Goal: Task Accomplishment & Management: Manage account settings

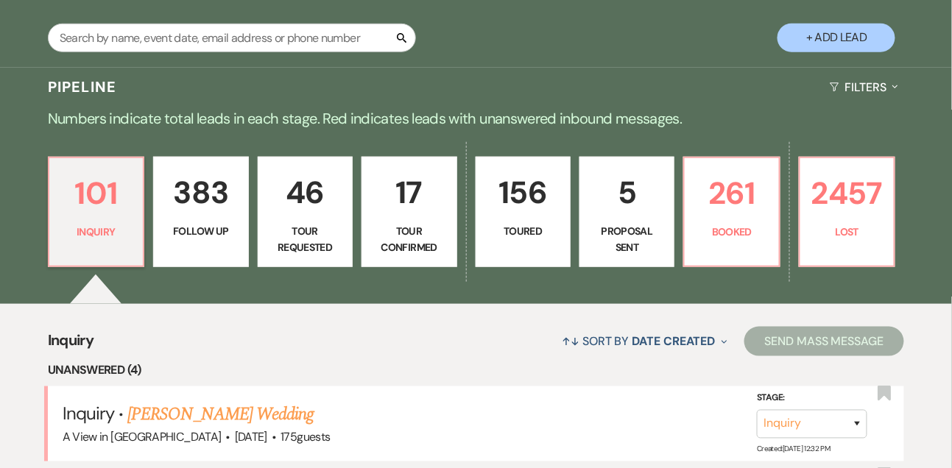
scroll to position [303, 0]
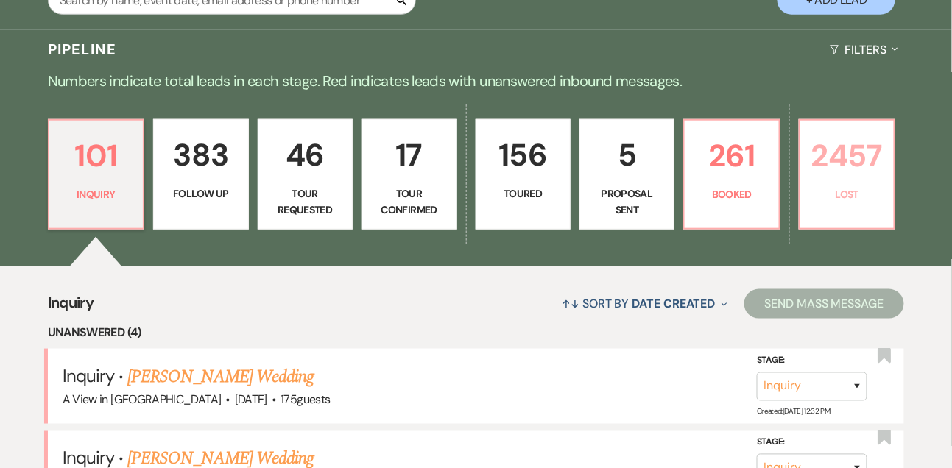
click at [879, 155] on p "2457" at bounding box center [847, 155] width 76 height 49
select select "8"
select select "5"
select select "8"
select select "5"
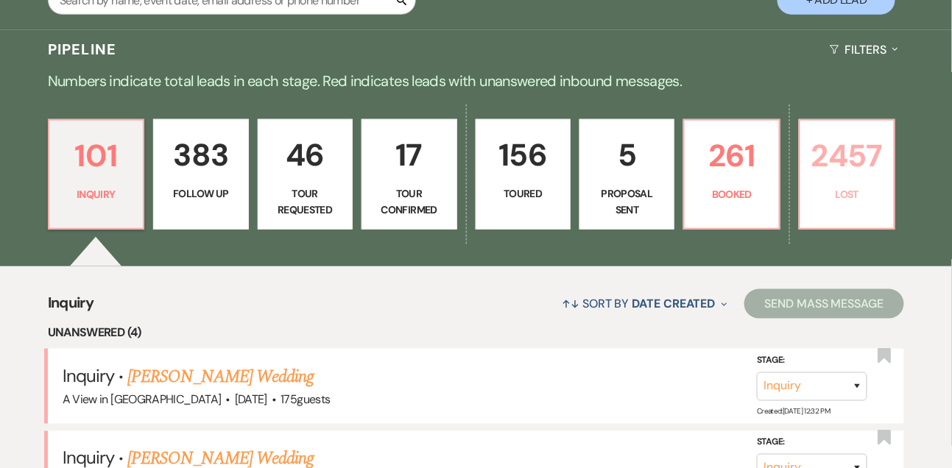
select select "8"
select select "5"
select select "8"
select select "5"
select select "8"
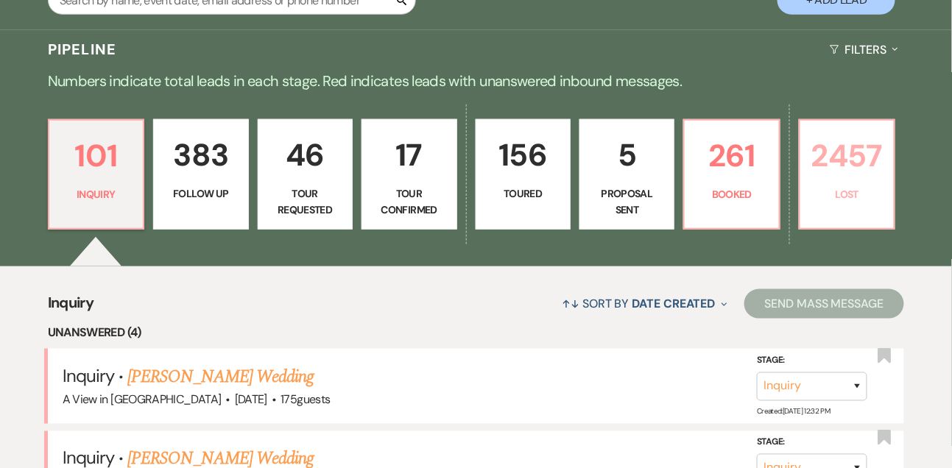
select select "5"
select select "8"
select select "5"
select select "8"
select select "5"
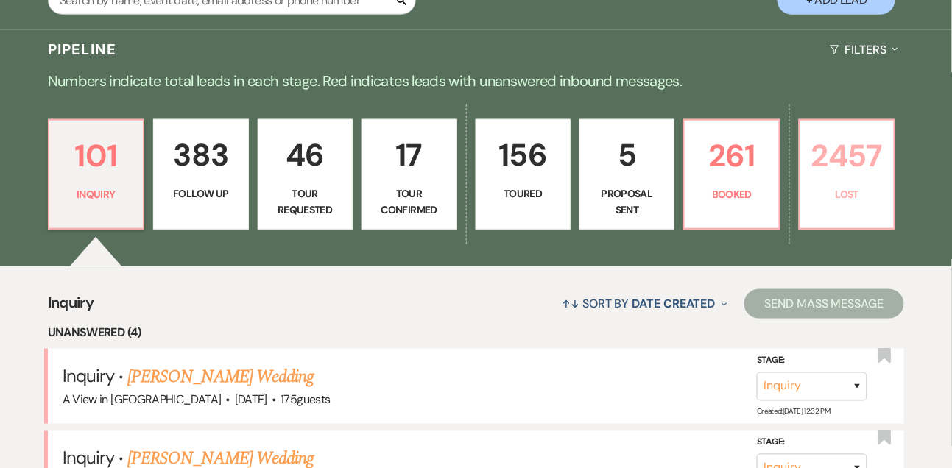
select select "8"
select select "7"
select select "8"
select select "5"
select select "8"
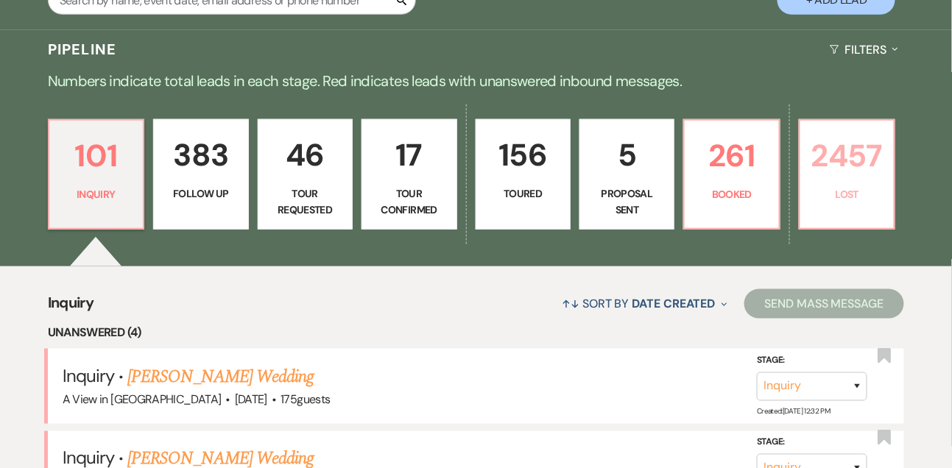
select select "5"
select select "8"
select select "5"
select select "8"
select select "5"
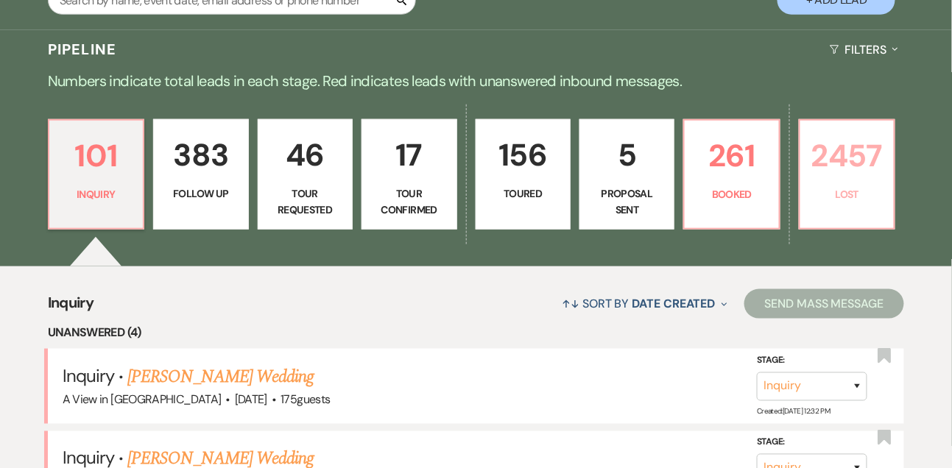
select select "8"
select select "5"
select select "8"
select select "5"
select select "8"
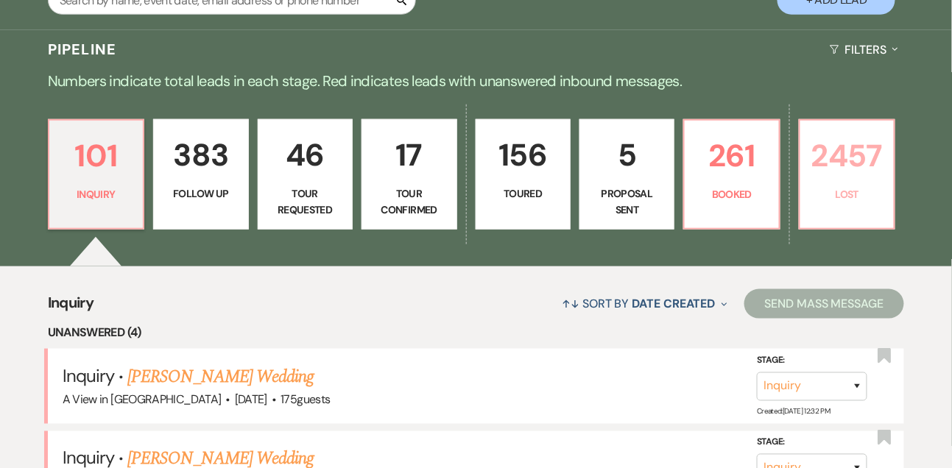
select select "8"
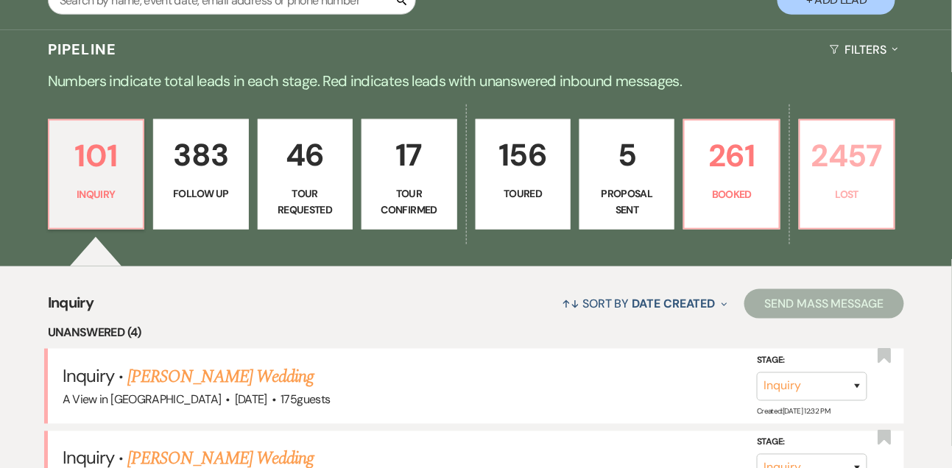
select select "7"
select select "8"
select select "10"
select select "8"
select select "10"
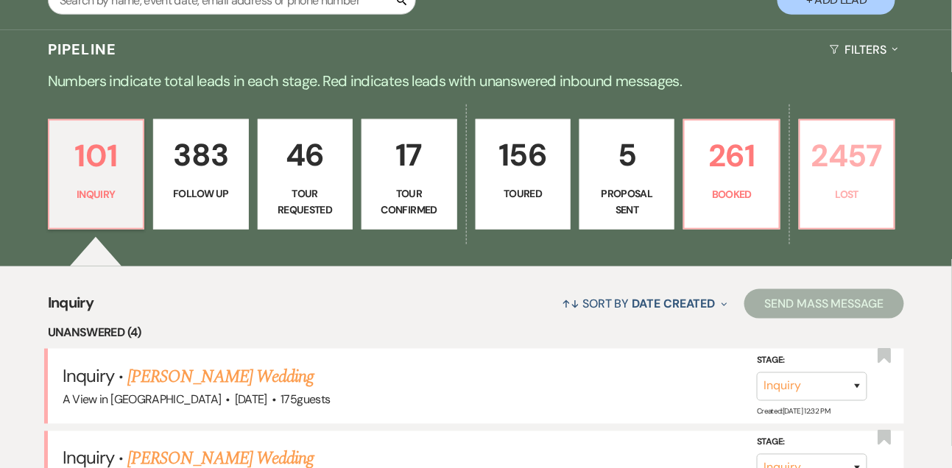
select select "8"
select select "10"
select select "8"
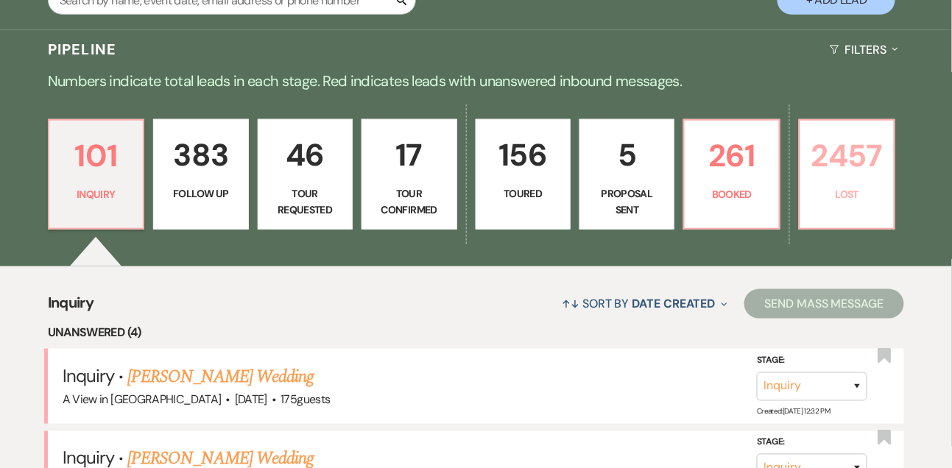
select select "6"
select select "8"
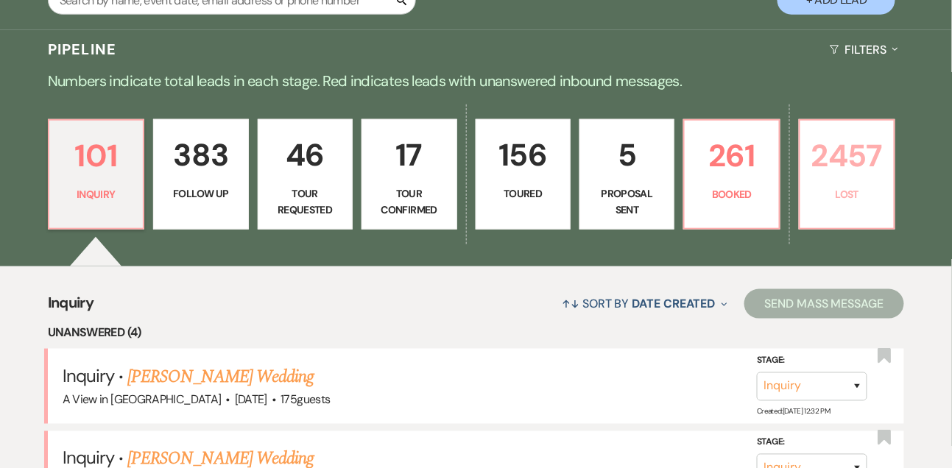
select select "8"
select select "10"
select select "8"
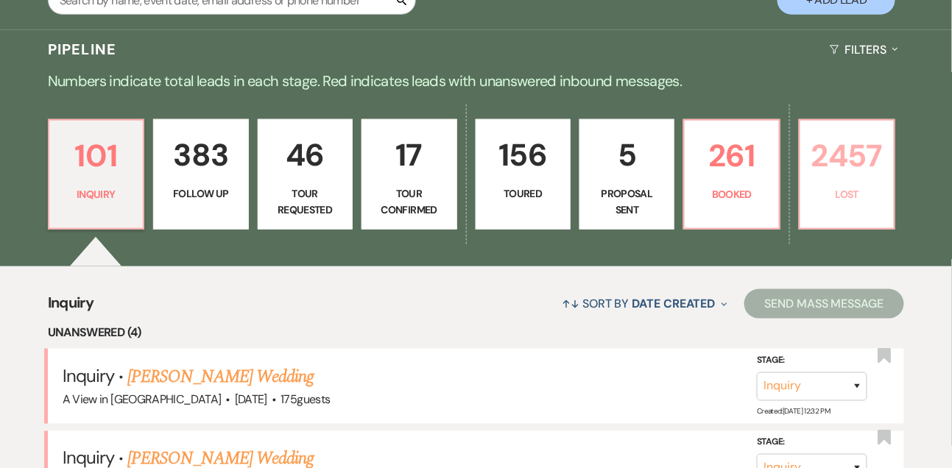
select select "8"
select select "10"
select select "8"
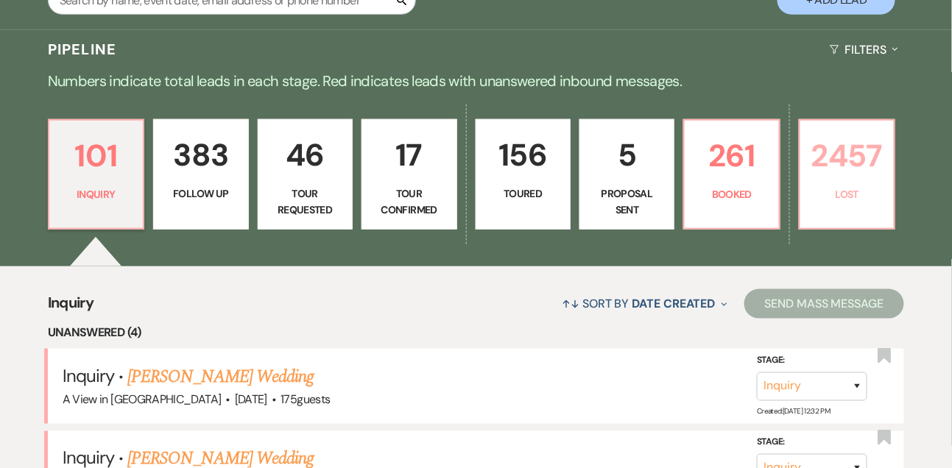
select select "8"
select select "6"
select select "8"
select select "6"
select select "8"
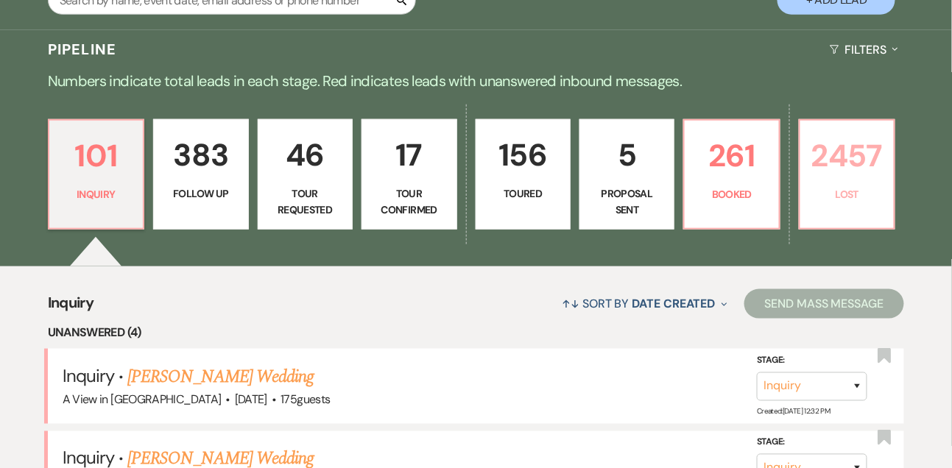
select select "6"
select select "8"
select select "6"
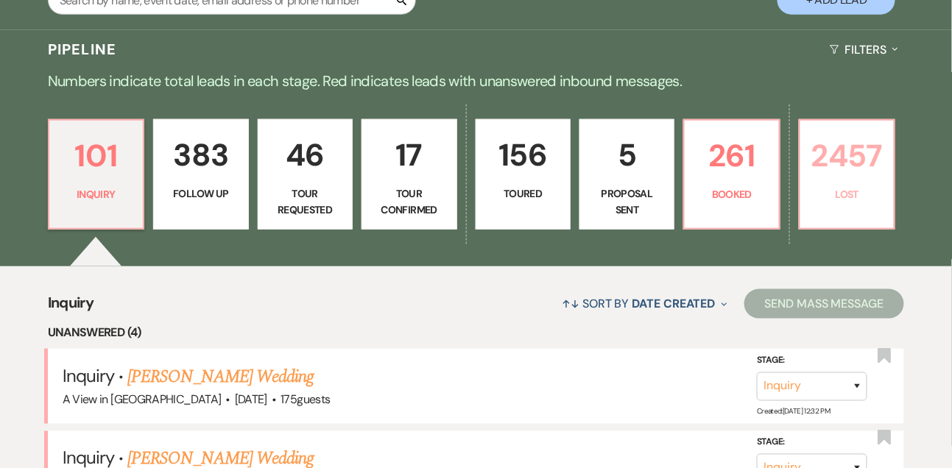
select select "8"
select select "10"
select select "8"
select select "10"
select select "8"
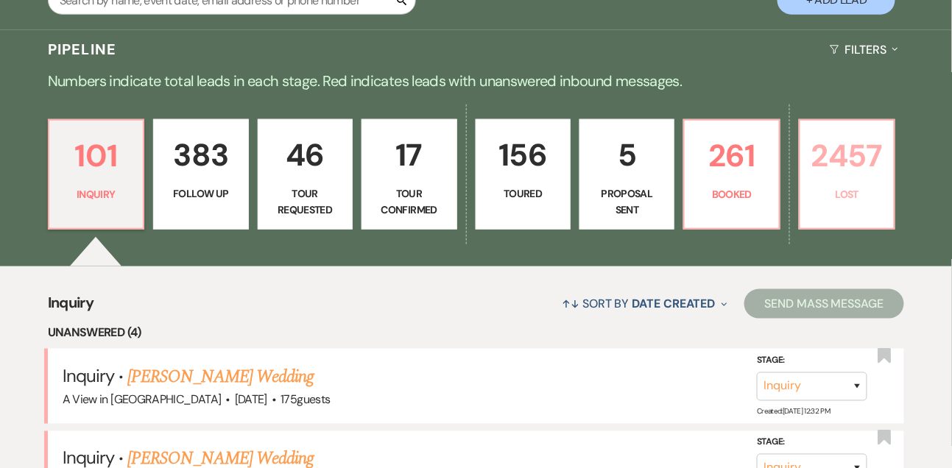
select select "6"
select select "8"
select select "7"
select select "8"
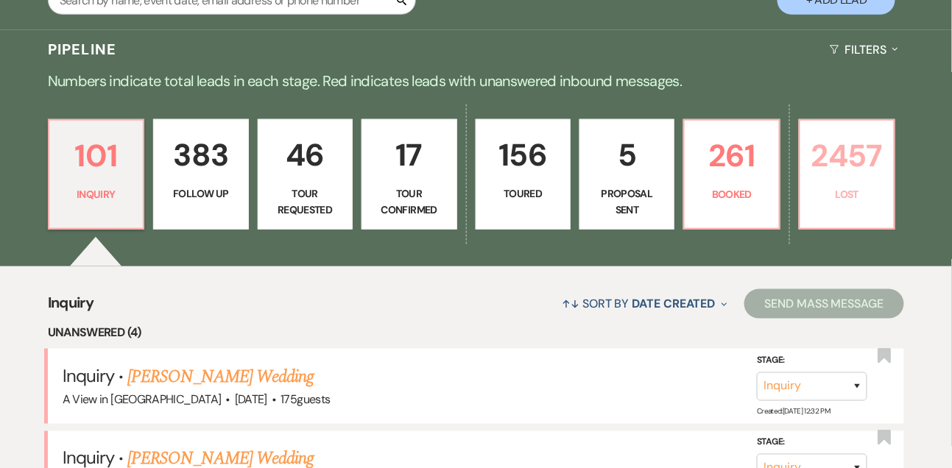
select select "8"
select select "6"
select select "8"
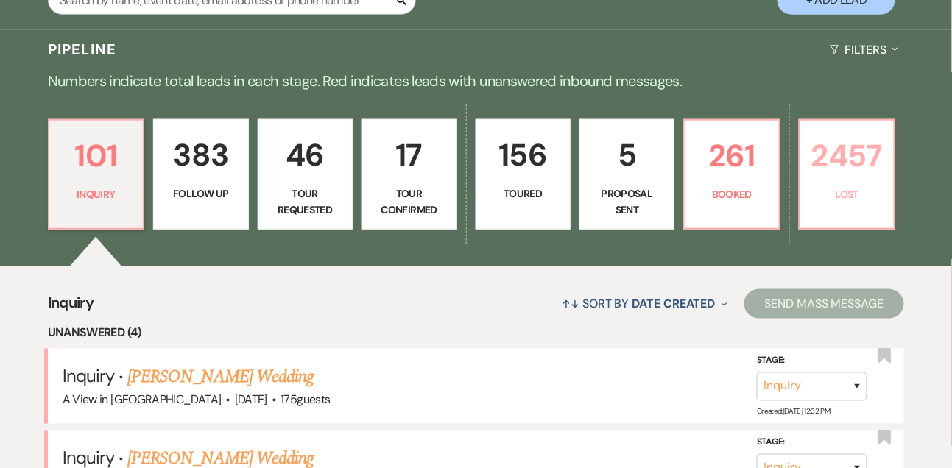
select select "6"
select select "8"
select select "6"
select select "8"
select select "10"
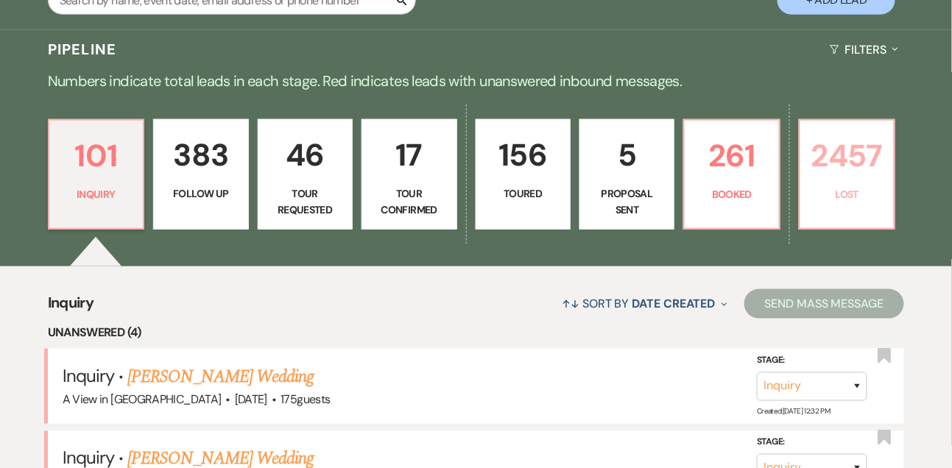
select select "8"
select select "10"
select select "8"
select select "10"
select select "8"
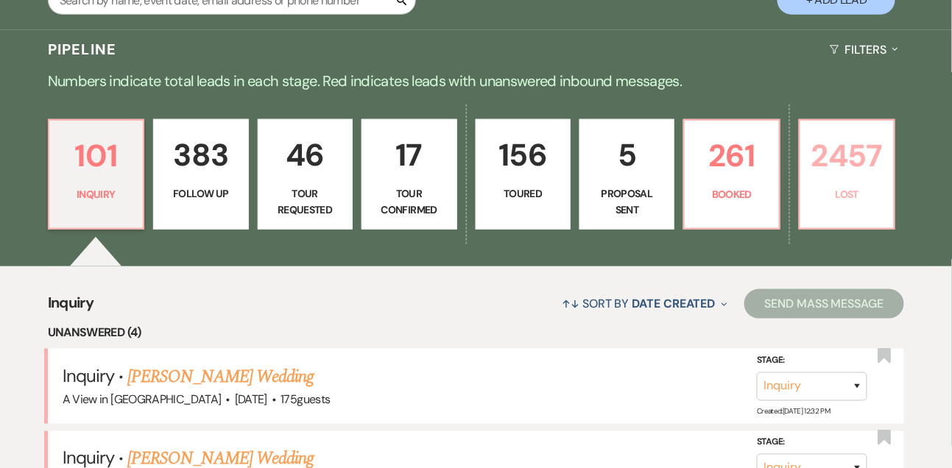
select select "10"
select select "8"
select select "10"
select select "8"
select select "6"
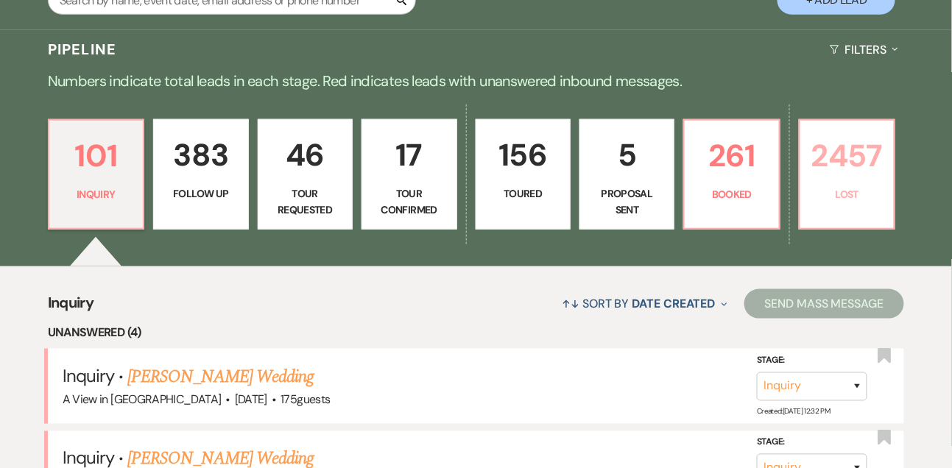
select select "8"
select select "1"
select select "8"
select select "5"
select select "8"
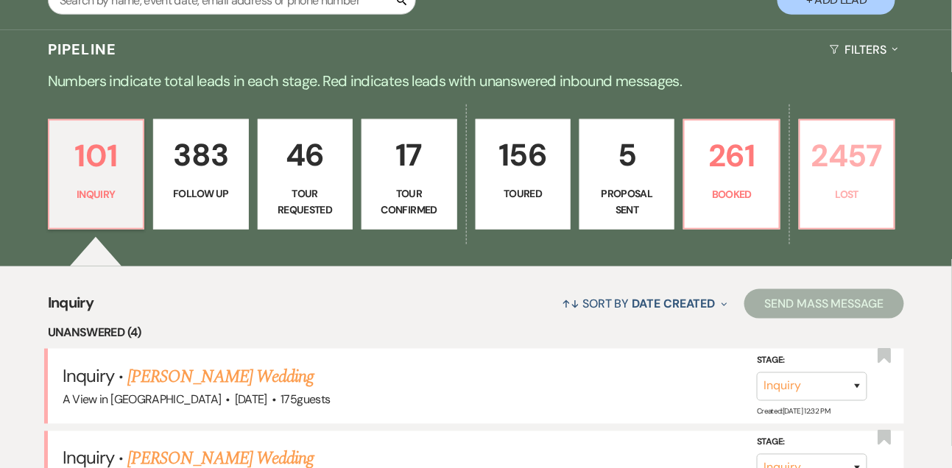
select select "8"
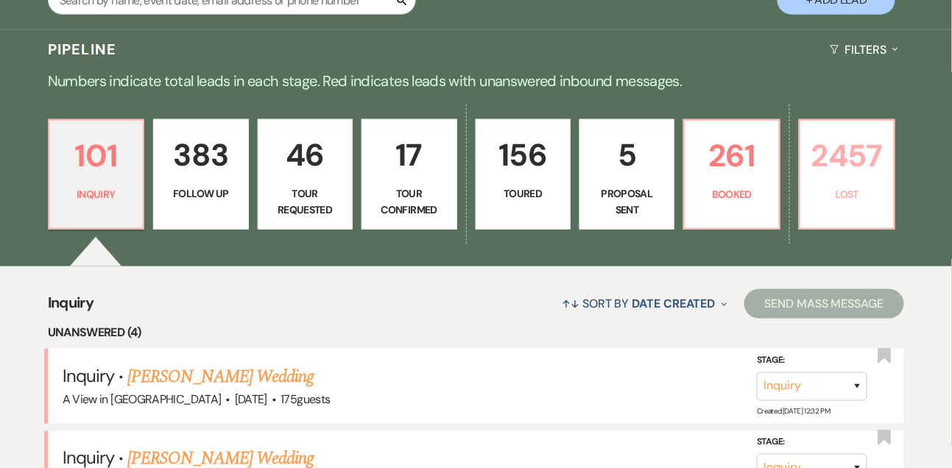
select select "8"
select select "6"
select select "8"
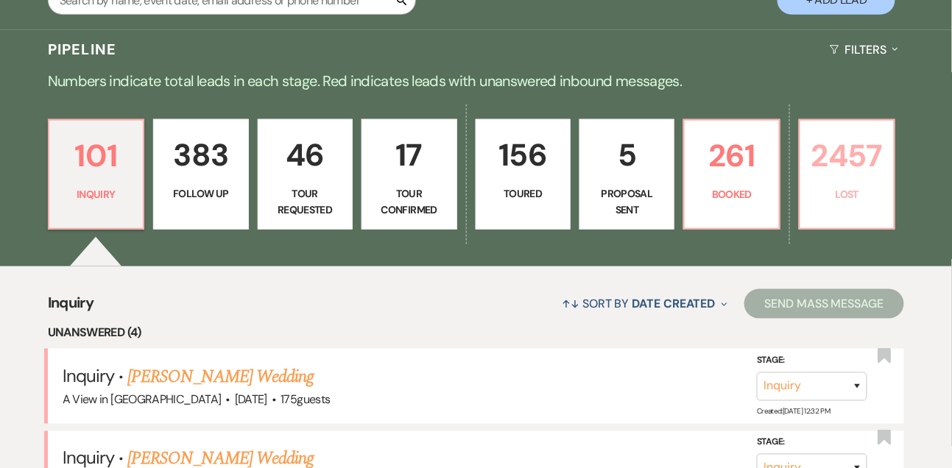
select select "10"
select select "8"
select select "1"
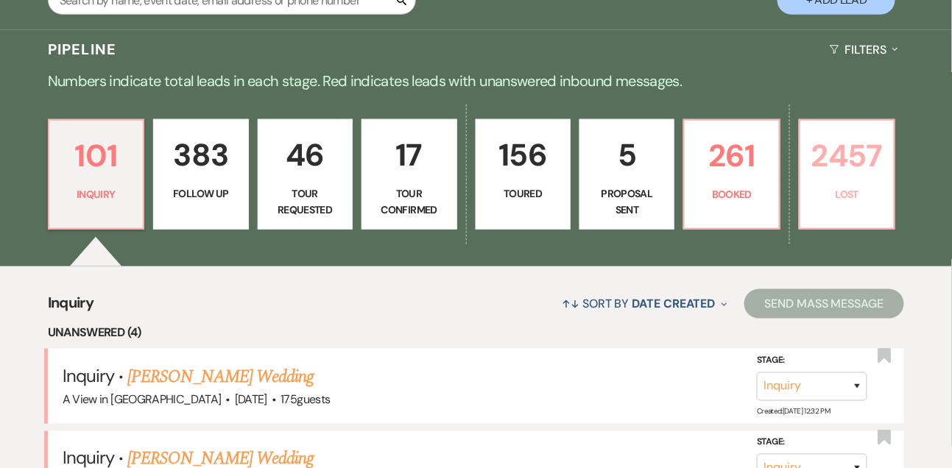
select select "8"
select select "6"
select select "8"
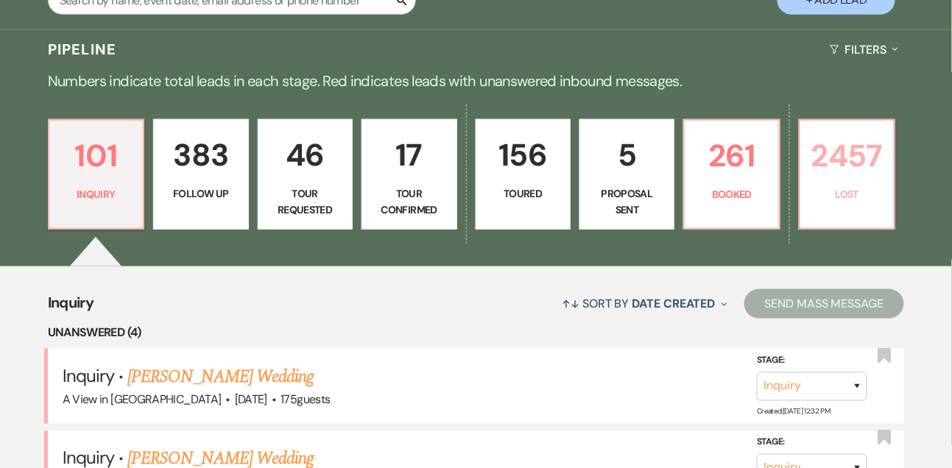
select select "6"
select select "8"
select select "7"
select select "8"
select select "6"
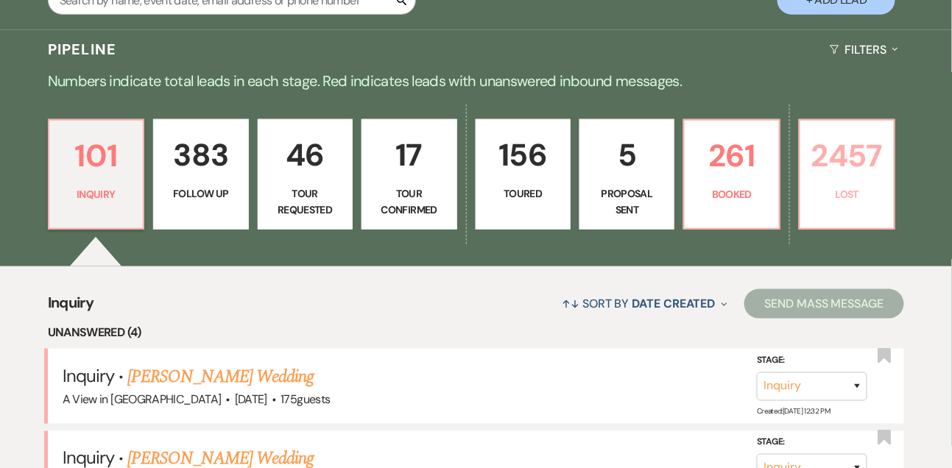
select select "8"
select select "10"
select select "8"
select select "10"
select select "8"
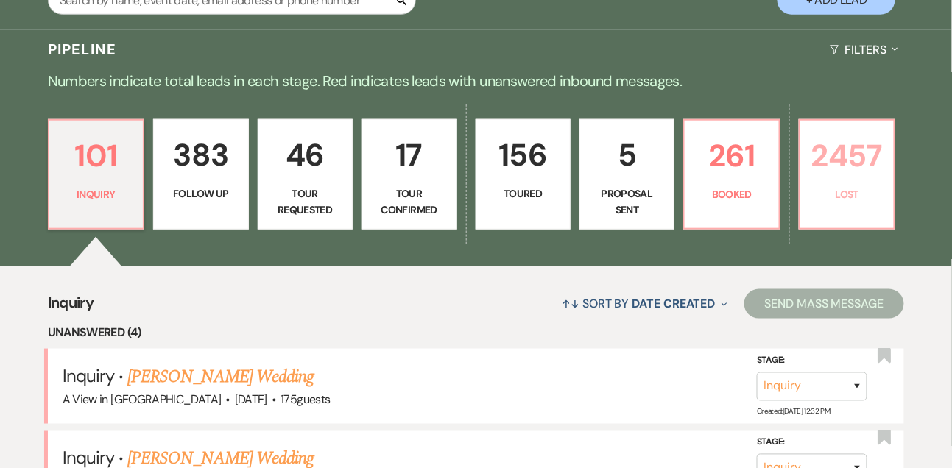
select select "8"
select select "1"
select select "8"
select select "6"
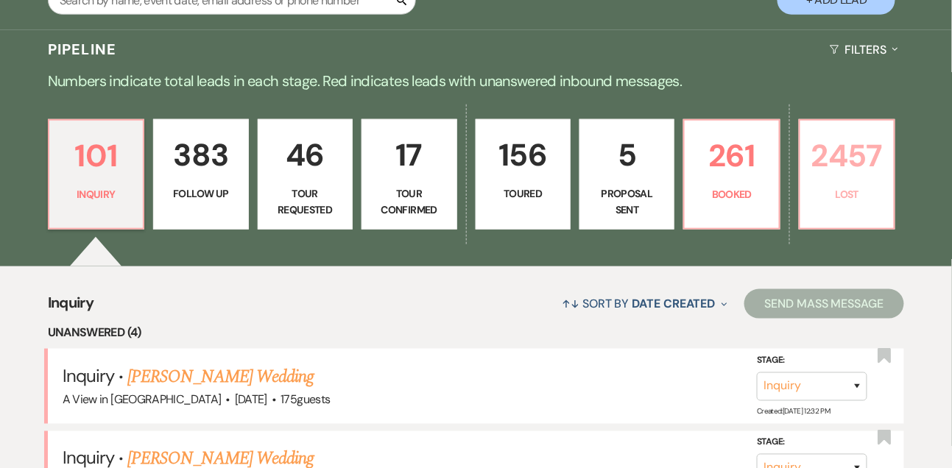
select select "8"
select select "1"
select select "8"
select select "1"
select select "8"
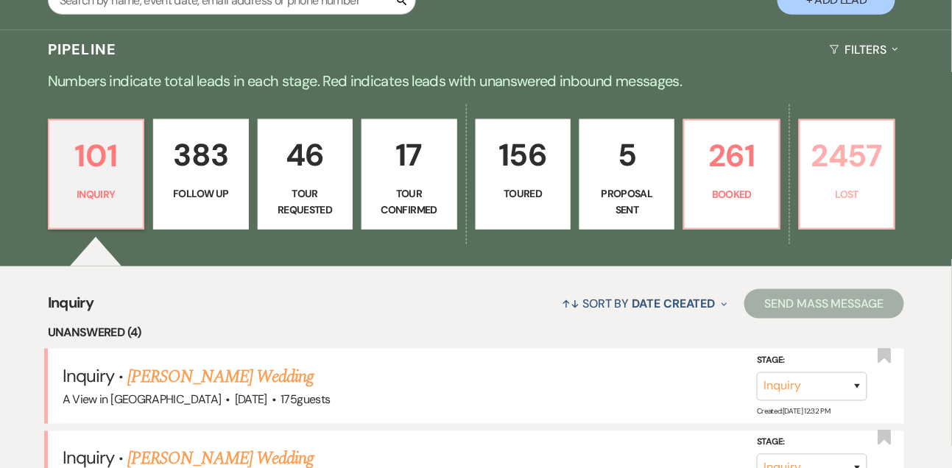
select select "1"
select select "8"
select select "1"
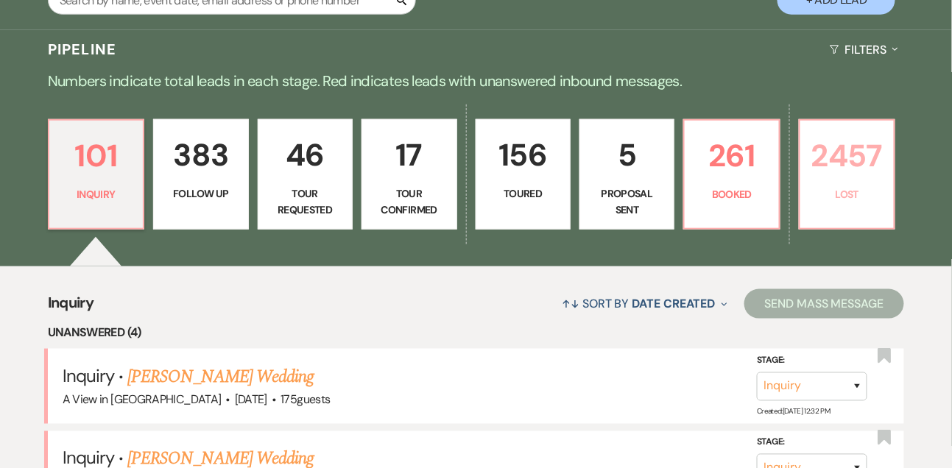
select select "8"
select select "5"
select select "8"
select select "10"
select select "8"
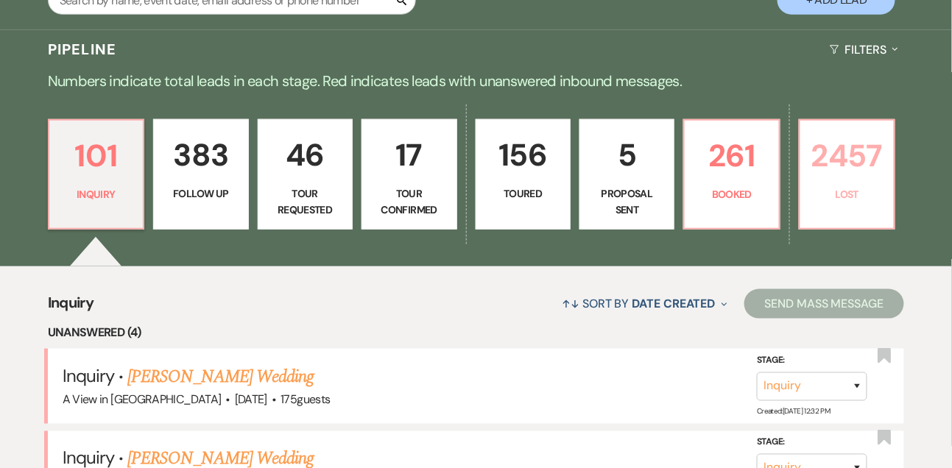
select select "6"
select select "8"
select select "10"
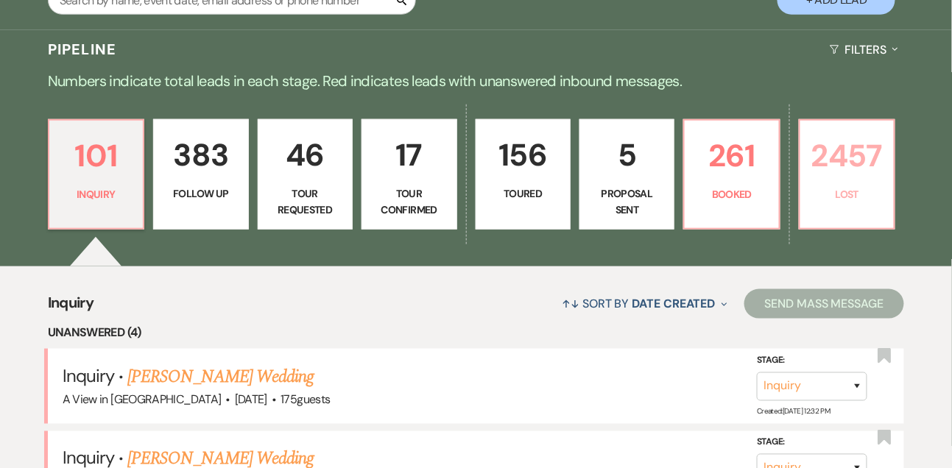
select select "8"
select select "5"
select select "8"
select select "5"
select select "8"
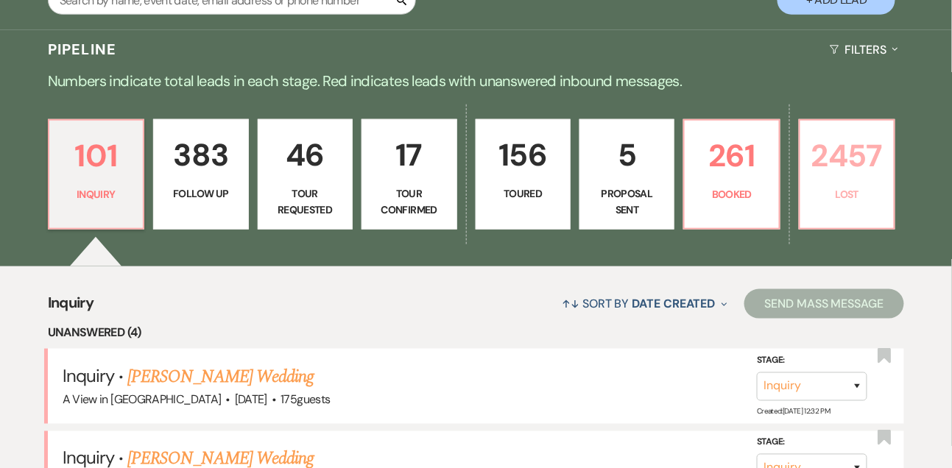
select select "5"
select select "8"
select select "5"
select select "8"
select select "6"
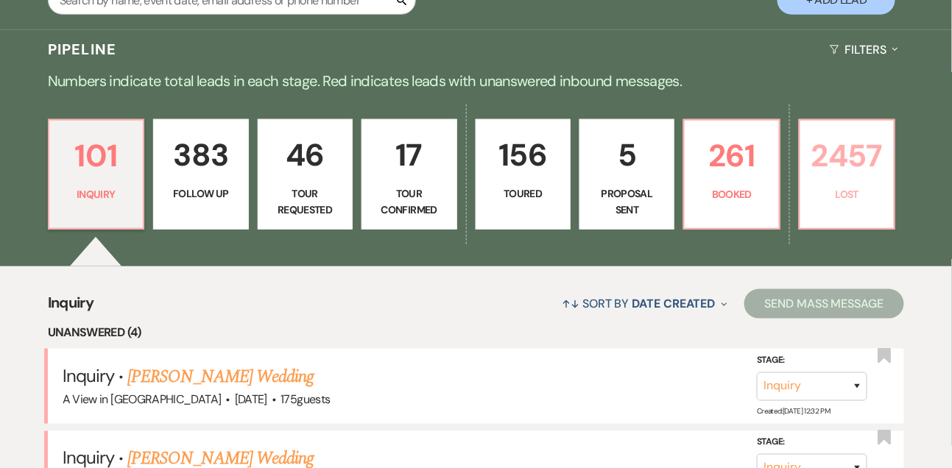
select select "8"
select select "6"
select select "8"
select select "6"
select select "8"
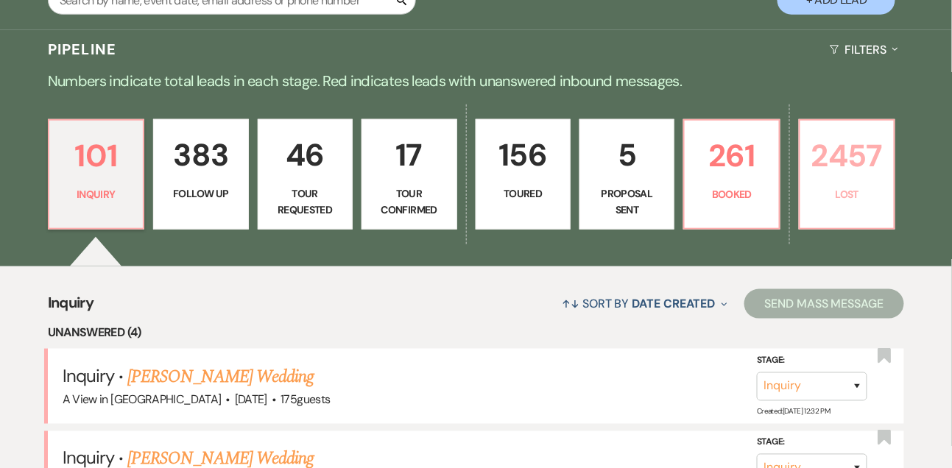
select select "10"
select select "8"
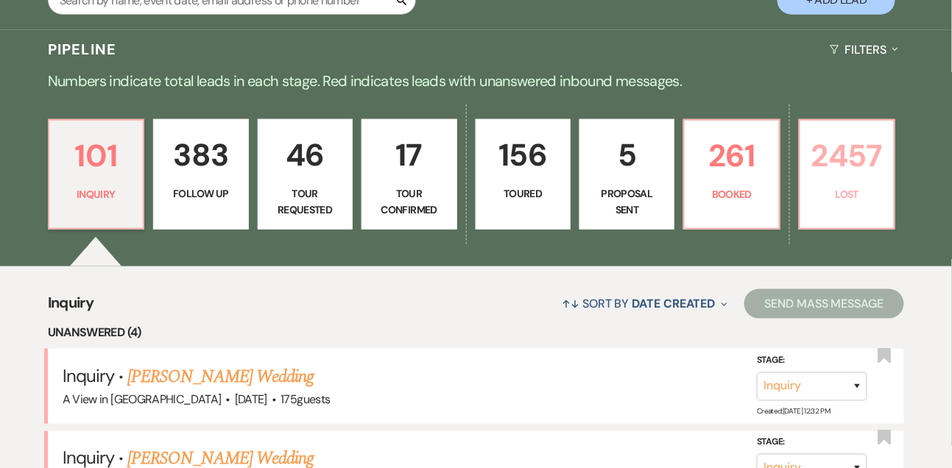
select select "8"
select select "1"
select select "8"
select select "5"
select select "8"
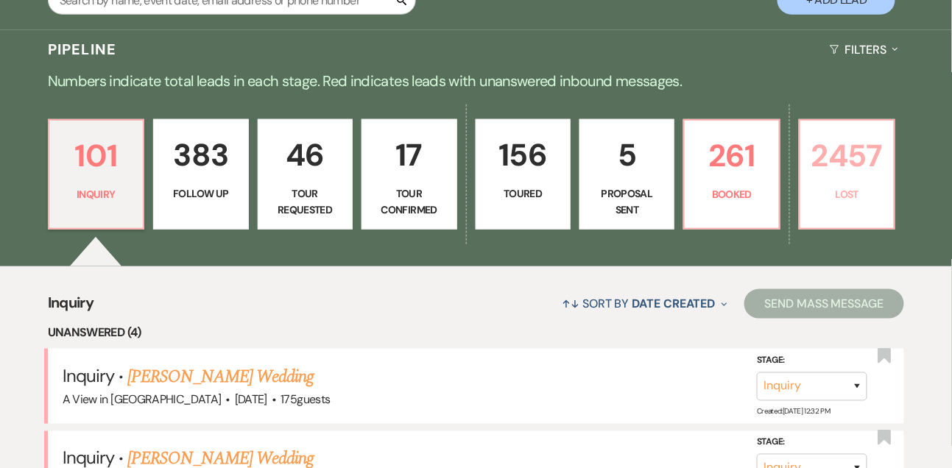
select select "5"
select select "8"
select select "6"
select select "8"
select select "5"
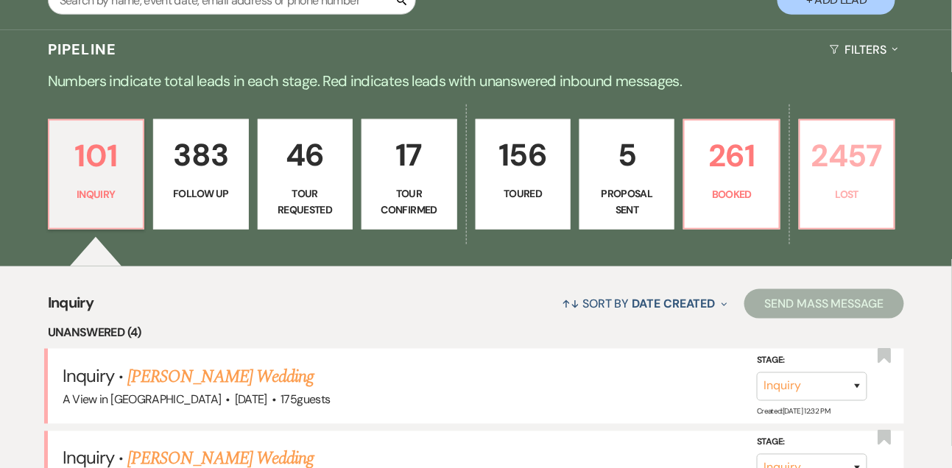
select select "8"
select select "5"
select select "8"
select select "10"
select select "8"
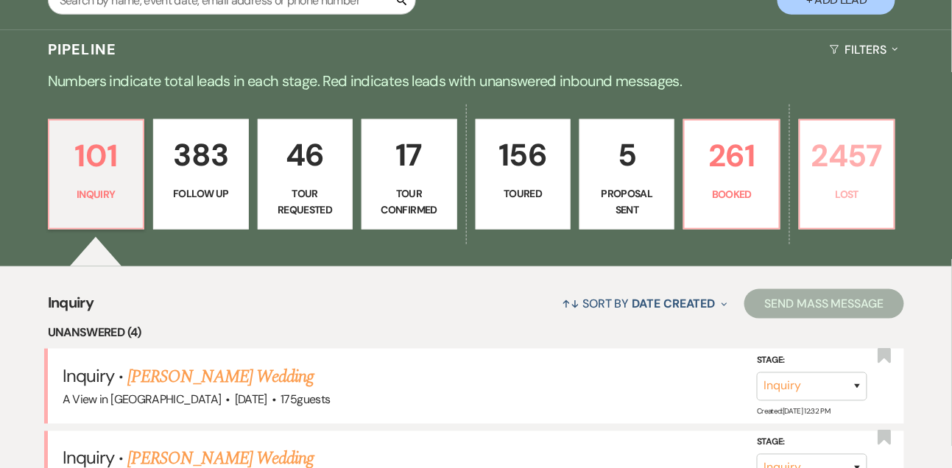
select select "6"
select select "8"
select select "1"
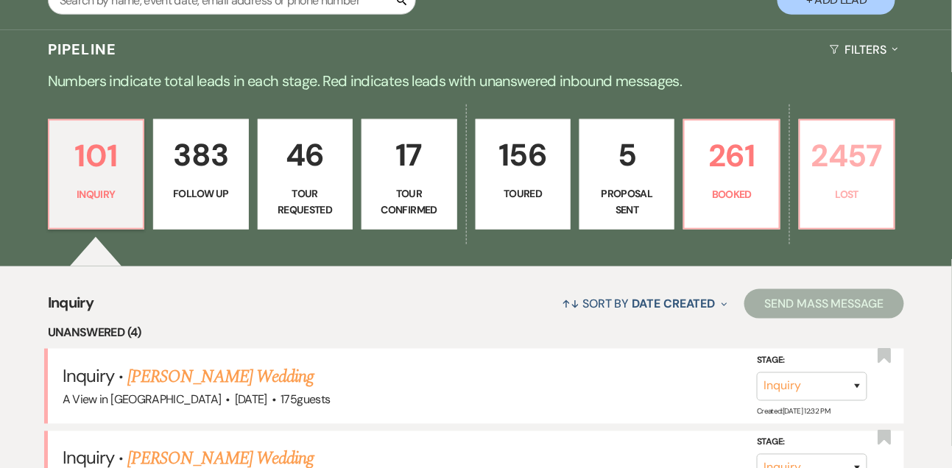
select select "8"
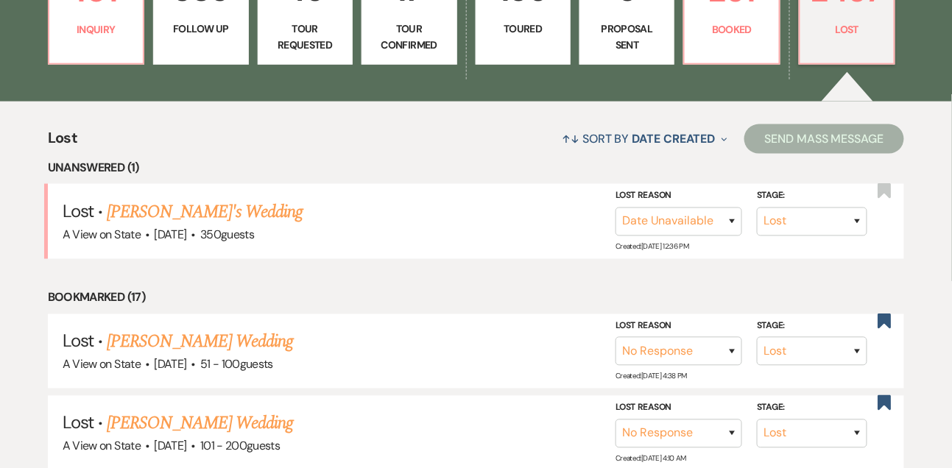
scroll to position [488, 0]
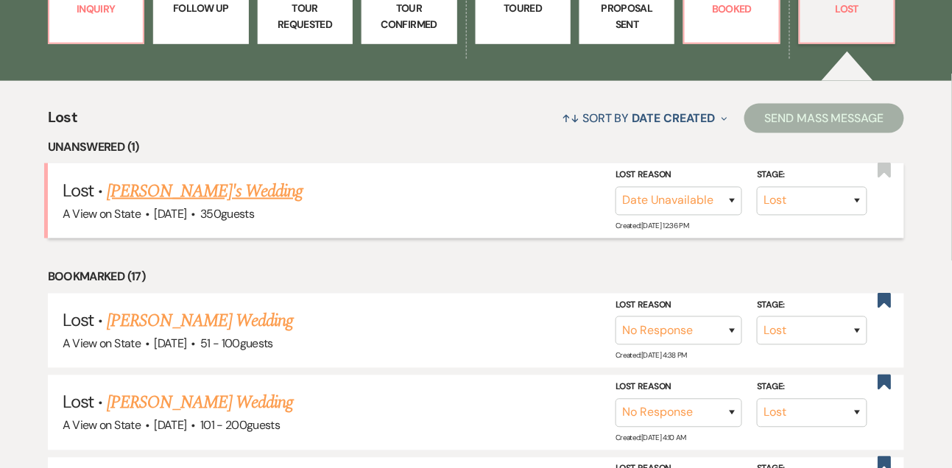
click at [241, 185] on link "Asha Sudheesh's Wedding" at bounding box center [205, 191] width 196 height 26
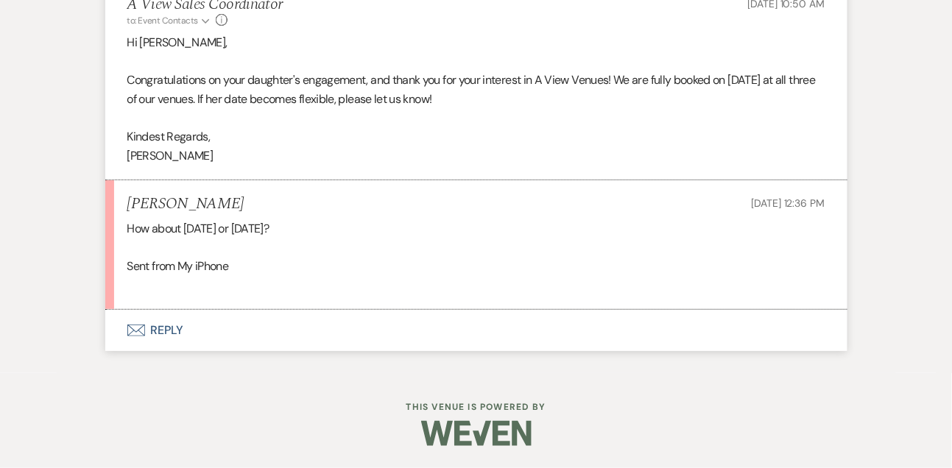
scroll to position [1582, 0]
click at [182, 332] on button "Envelope Reply" at bounding box center [476, 331] width 742 height 41
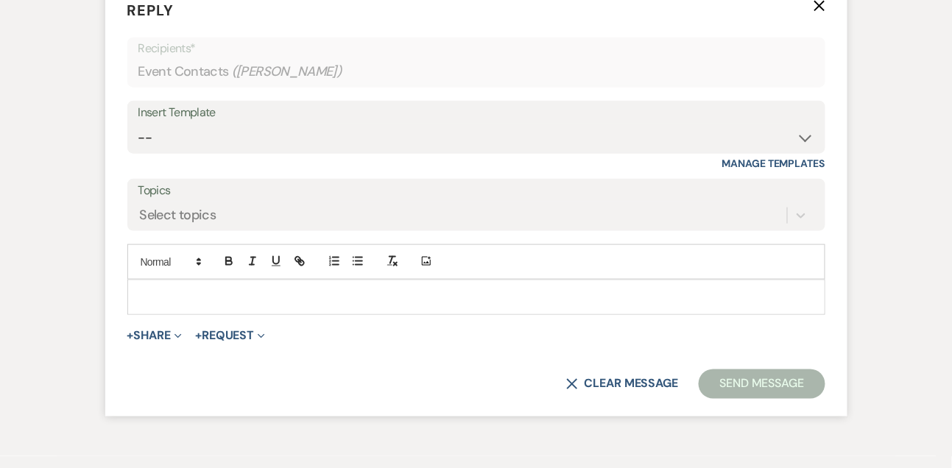
scroll to position [1877, 0]
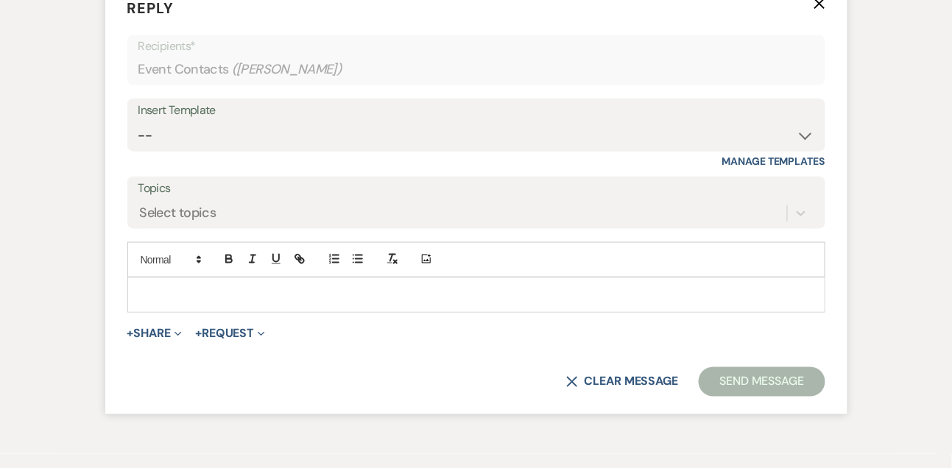
click at [176, 303] on p at bounding box center [476, 295] width 674 height 16
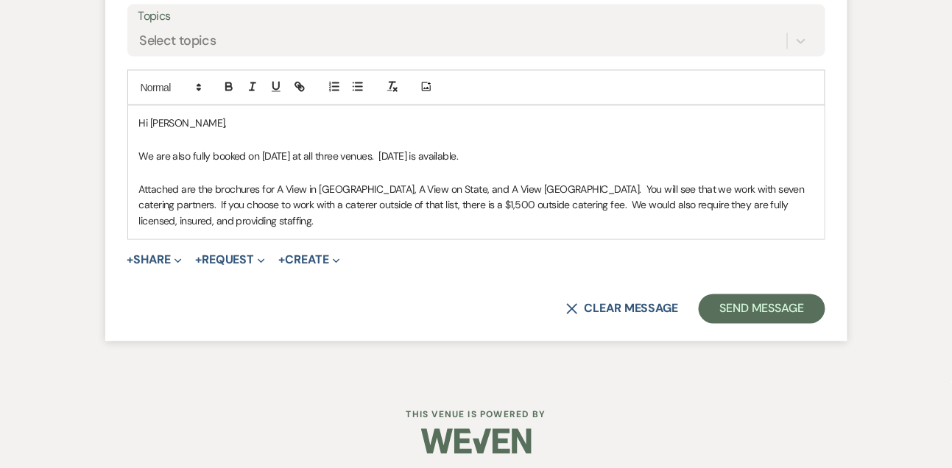
scroll to position [2093, 0]
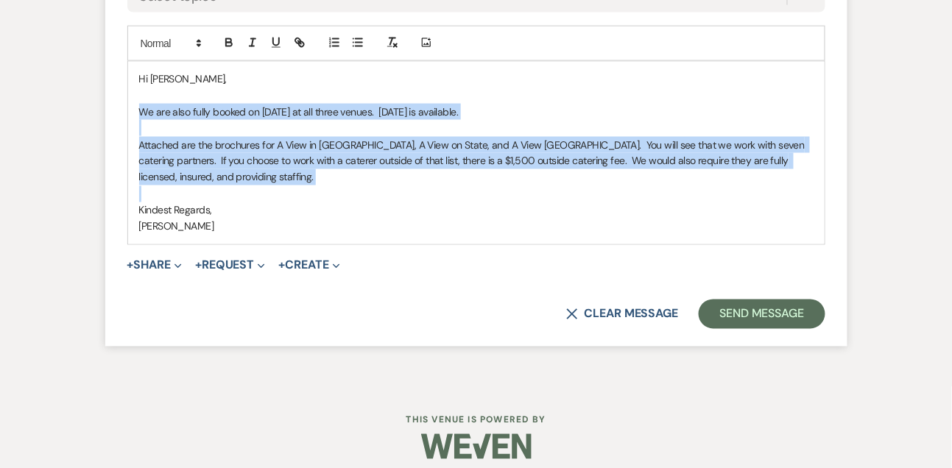
drag, startPoint x: 132, startPoint y: 146, endPoint x: 136, endPoint y: 225, distance: 78.8
click at [135, 225] on div "Hi Asha, We are also fully booked on June 20th, 2026 at all three venues. Tuesd…" at bounding box center [476, 153] width 696 height 183
copy div "We are also fully booked on June 20th, 2026 at all three venues. Tuesday, June …"
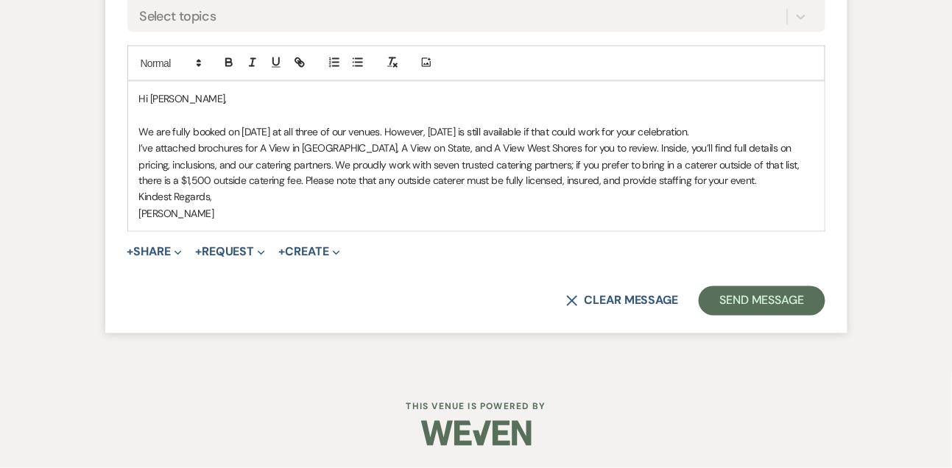
click at [790, 140] on p "We are fully booked on June 20th, 2026 at all three of our venues. However, Tue…" at bounding box center [476, 132] width 674 height 16
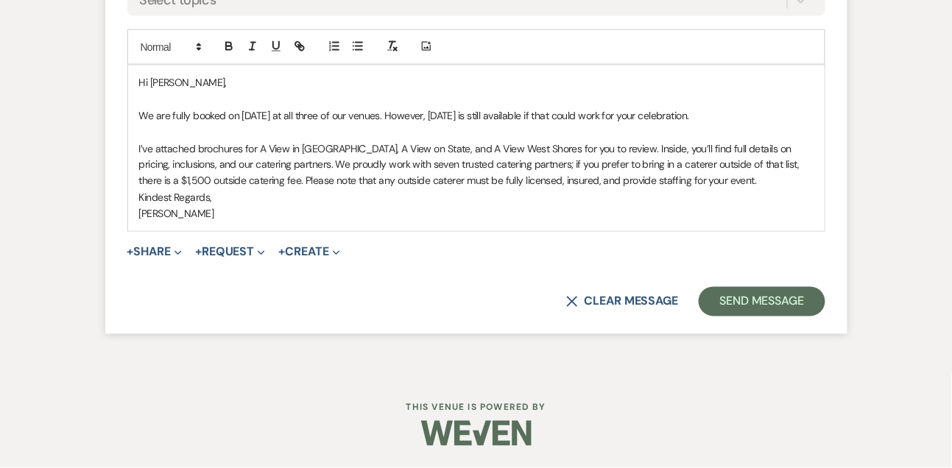
click at [626, 178] on p "I’ve attached brochures for A View in Fontenelle Hills, A View on State, and A …" at bounding box center [476, 165] width 674 height 49
click at [729, 190] on p "I’ve attached brochures for A View in Fontenelle Hills, A View on State, and A …" at bounding box center [476, 165] width 674 height 49
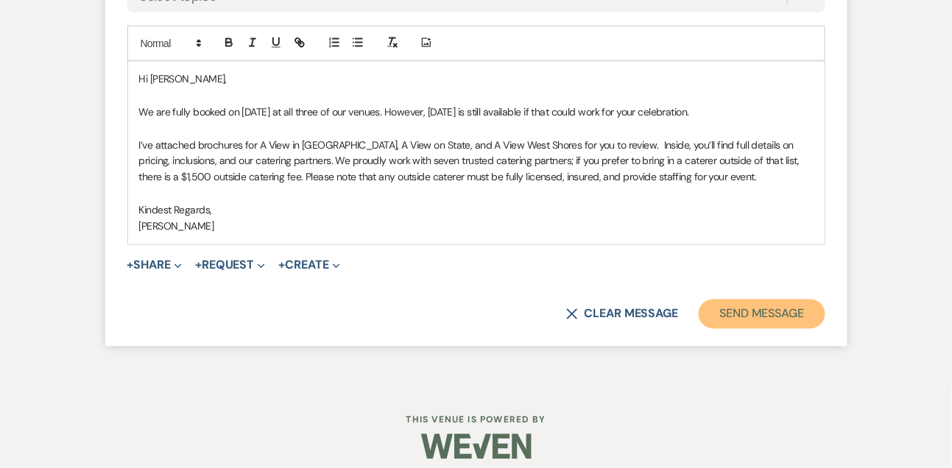
click at [760, 329] on button "Send Message" at bounding box center [761, 314] width 126 height 29
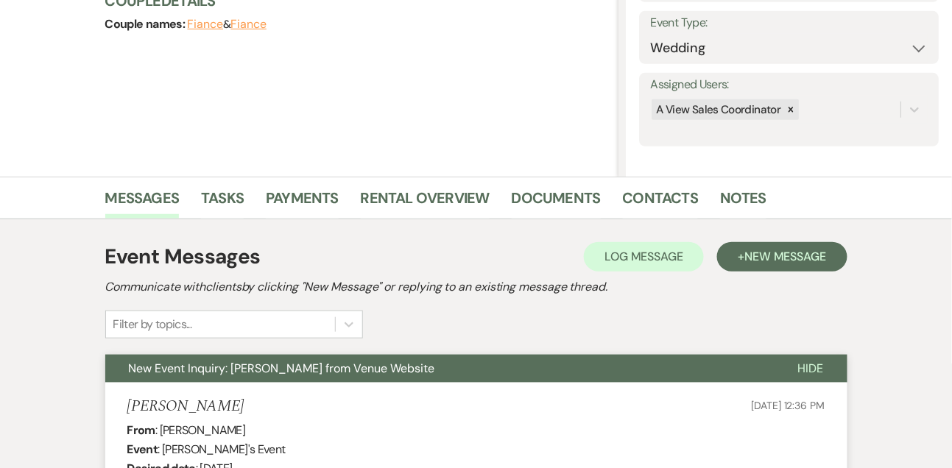
scroll to position [0, 0]
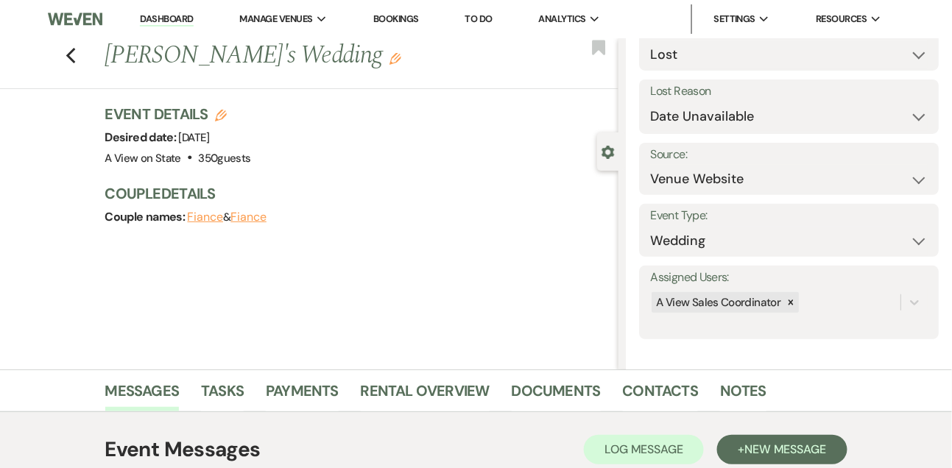
click at [193, 21] on link "Dashboard" at bounding box center [166, 20] width 53 height 14
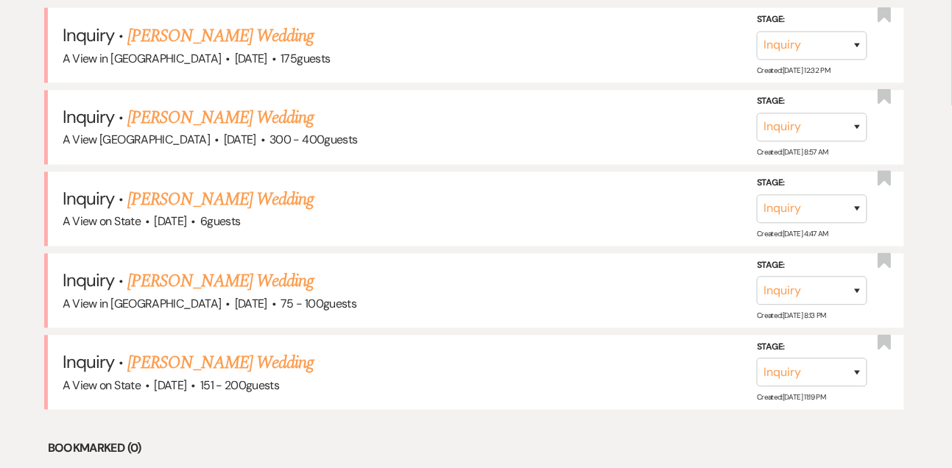
scroll to position [652, 0]
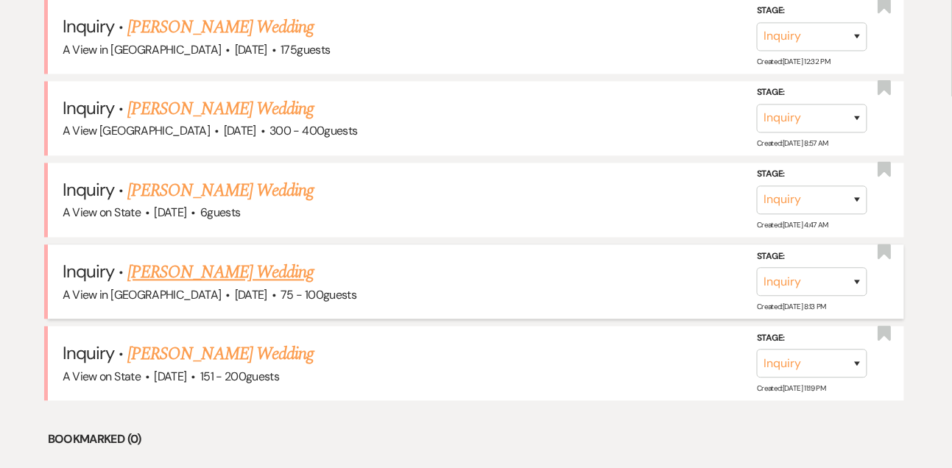
click at [199, 263] on link "Carley Buettner's Wedding" at bounding box center [220, 273] width 186 height 26
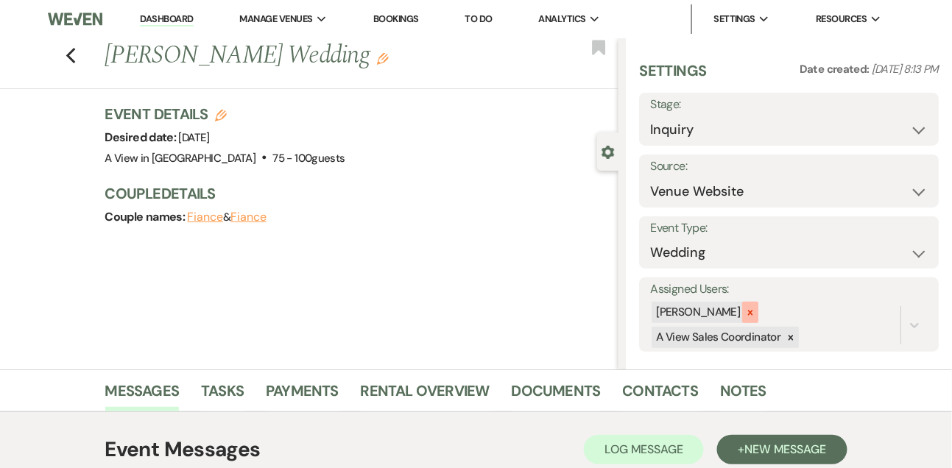
click at [755, 316] on icon at bounding box center [750, 313] width 10 height 10
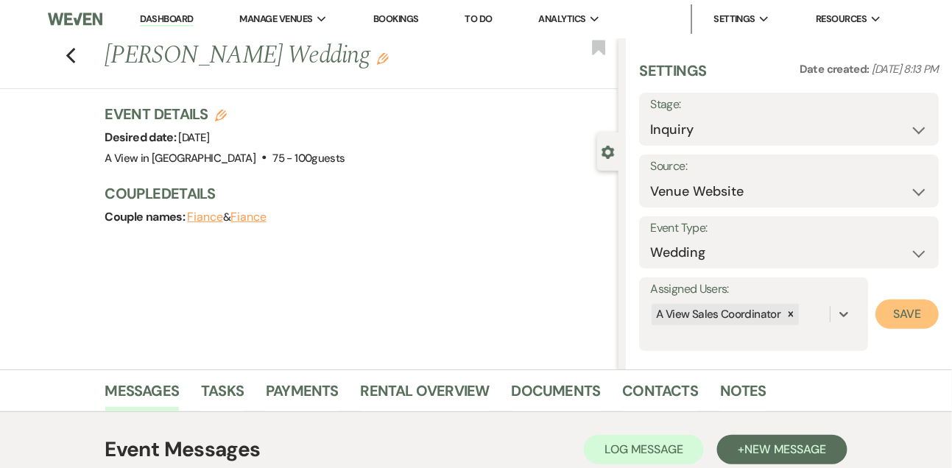
click at [902, 316] on button "Save" at bounding box center [906, 314] width 63 height 29
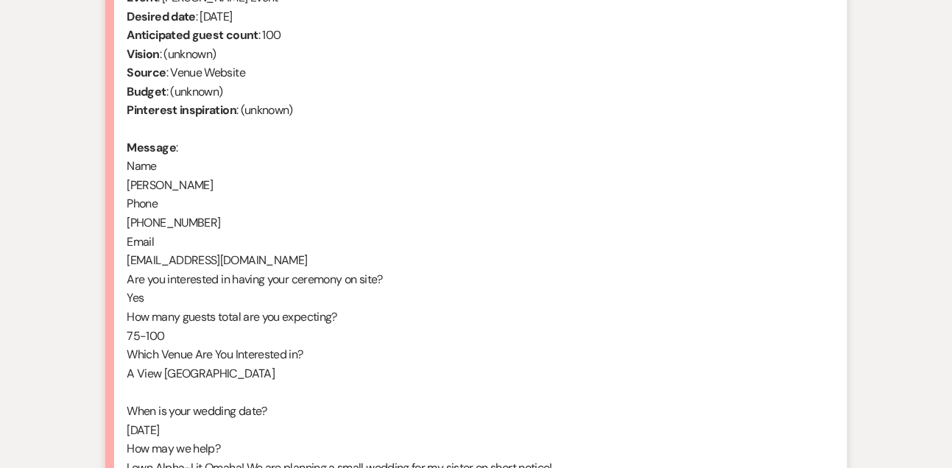
scroll to position [876, 0]
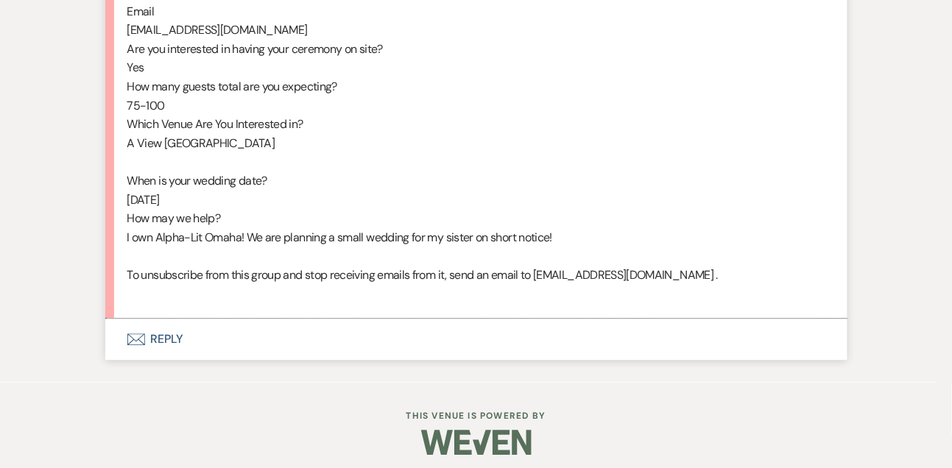
click at [186, 358] on button "Envelope Reply" at bounding box center [476, 339] width 742 height 41
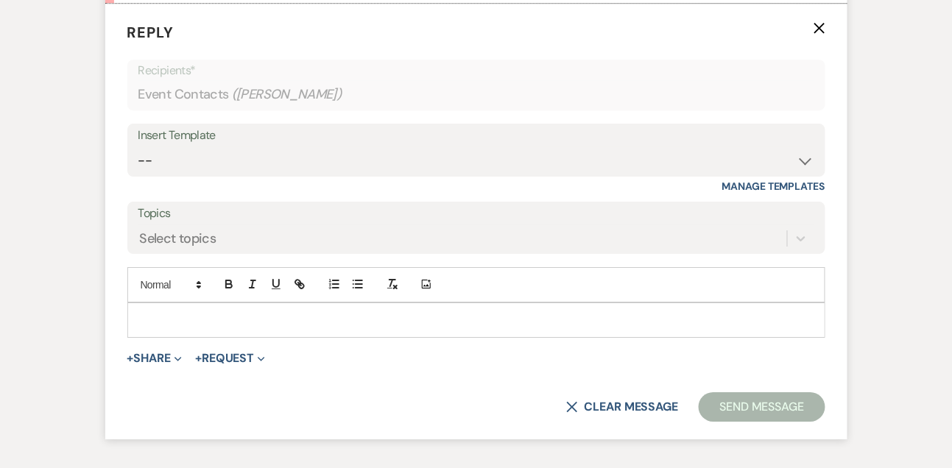
scroll to position [1197, 0]
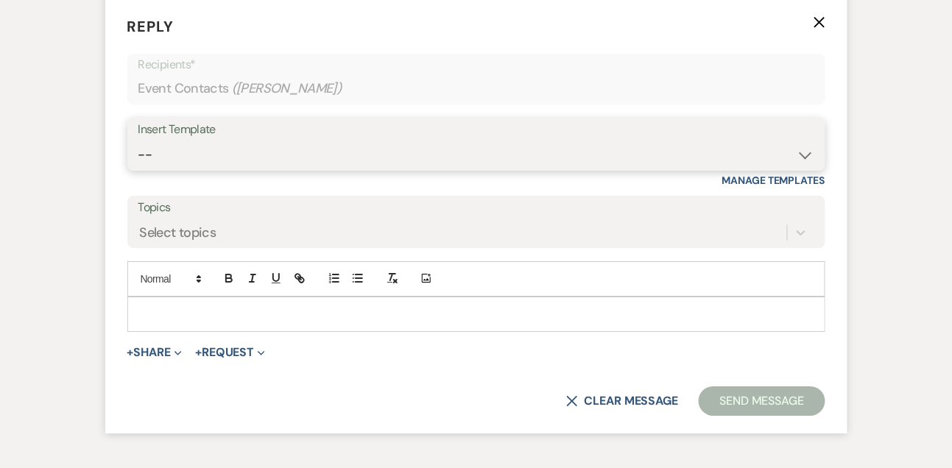
click at [185, 169] on select "-- Tour Confirmation Contract (Pre-Booked Leads) Out of office Inquiry Email Al…" at bounding box center [476, 155] width 676 height 29
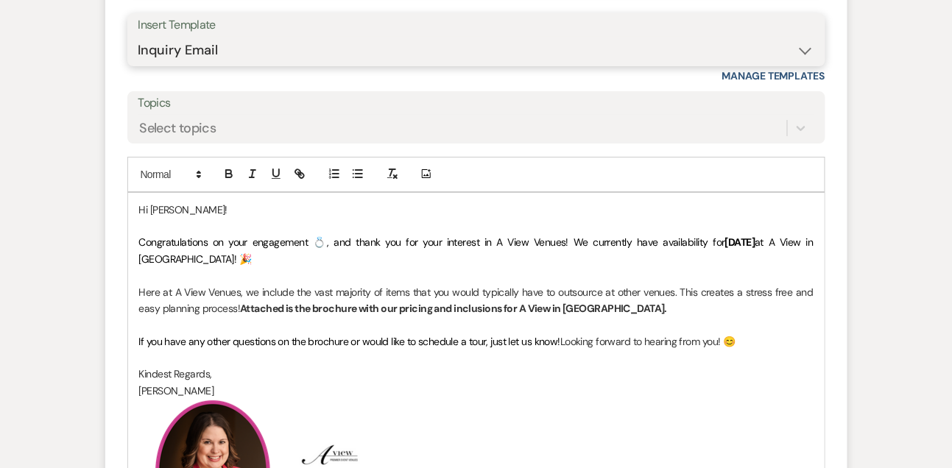
scroll to position [1314, 0]
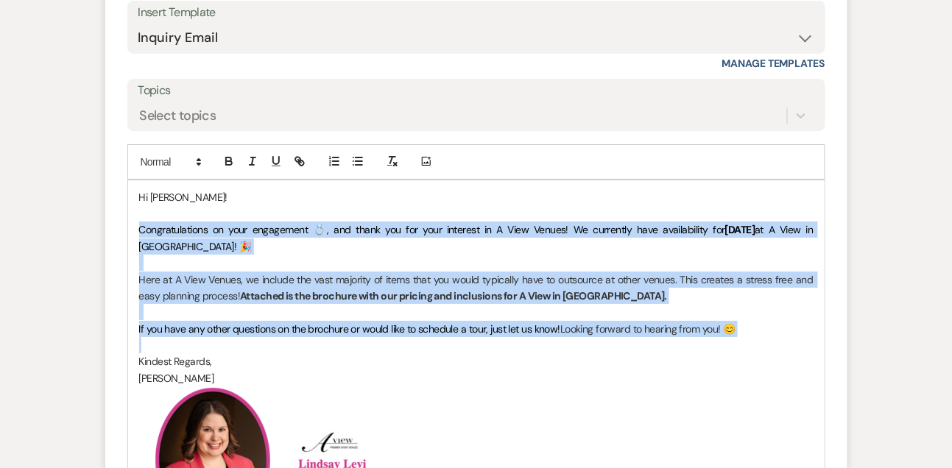
drag, startPoint x: 138, startPoint y: 243, endPoint x: 142, endPoint y: 358, distance: 114.9
click at [142, 358] on div "Hi Carley! Congratulations on your engagement 💍, and thank you for your interes…" at bounding box center [476, 369] width 696 height 379
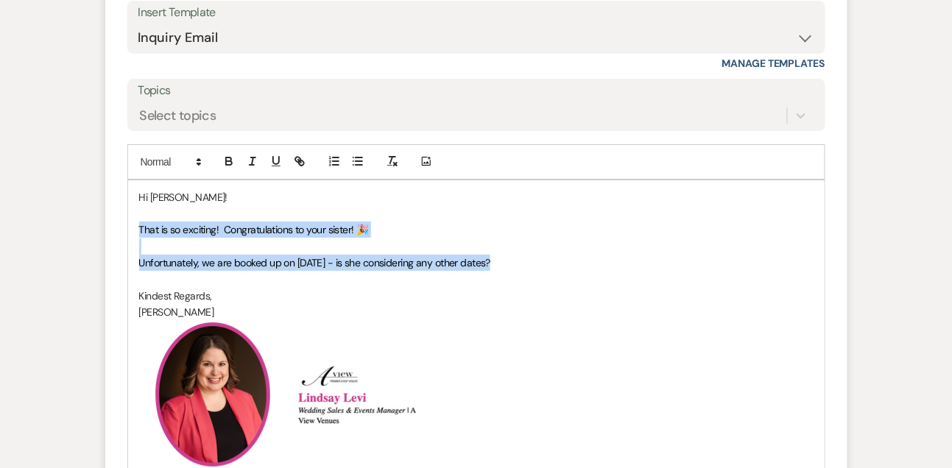
drag, startPoint x: 138, startPoint y: 247, endPoint x: 138, endPoint y: 294, distance: 47.1
click at [138, 294] on div "Hi Carley! That is so exciting! Congratulations to your sister! 🎉 Unfortunately…" at bounding box center [476, 337] width 696 height 314
copy div "That is so exciting! Congratulations to your sister! 🎉 Unfortunately, we are bo…"
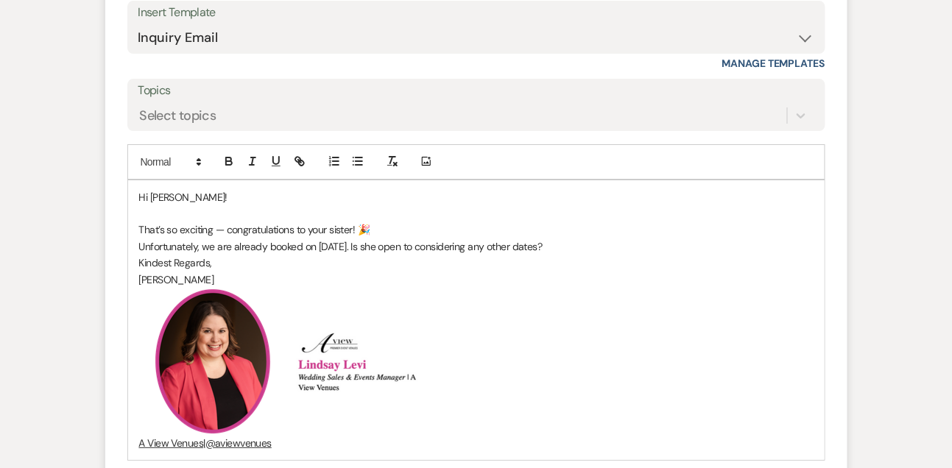
click at [386, 238] on p "That’s so exciting — congratulations to your sister! 🎉" at bounding box center [476, 230] width 674 height 16
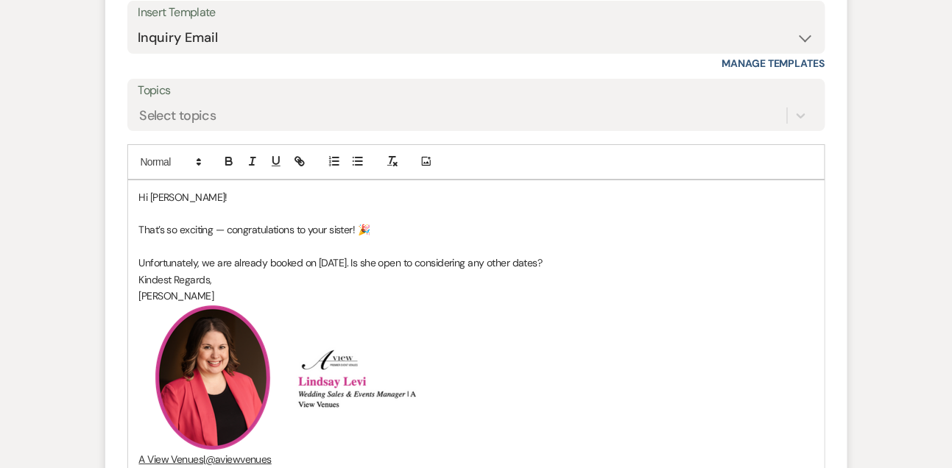
click at [604, 255] on p at bounding box center [476, 246] width 674 height 16
click at [597, 271] on p "Unfortunately, we are already booked on October 4th. Is she open to considering…" at bounding box center [476, 263] width 674 height 16
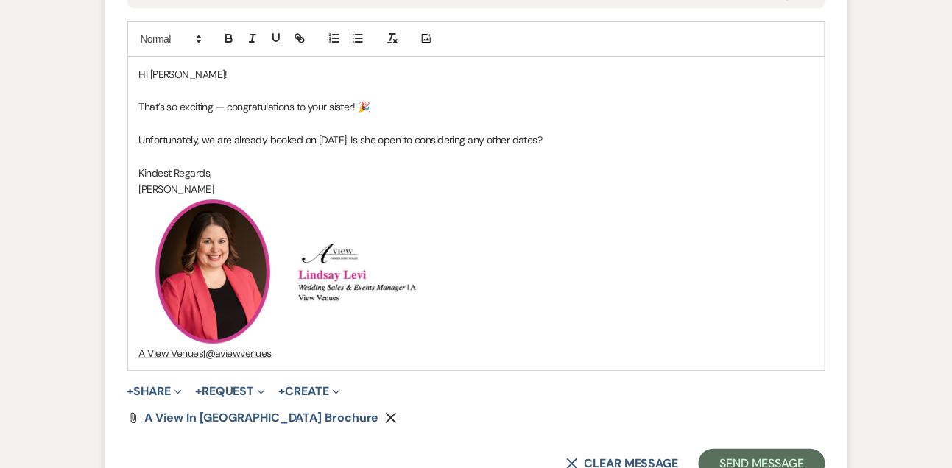
scroll to position [1617, 0]
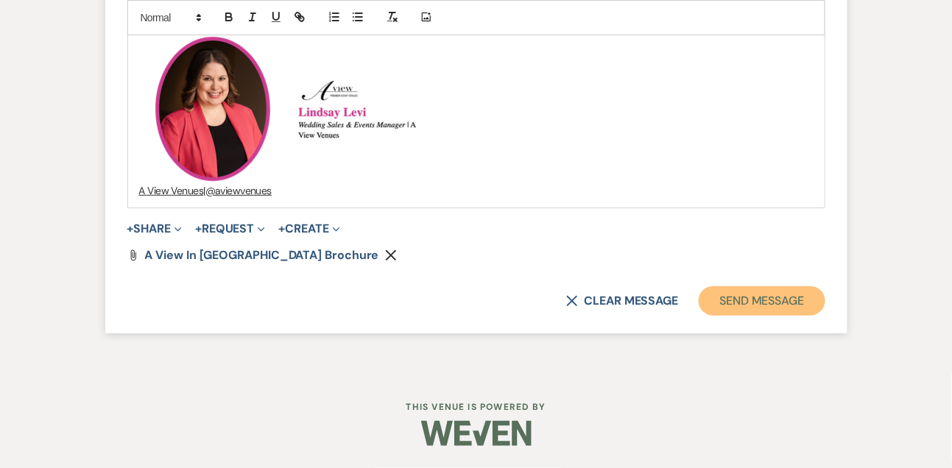
click at [768, 311] on button "Send Message" at bounding box center [761, 300] width 126 height 29
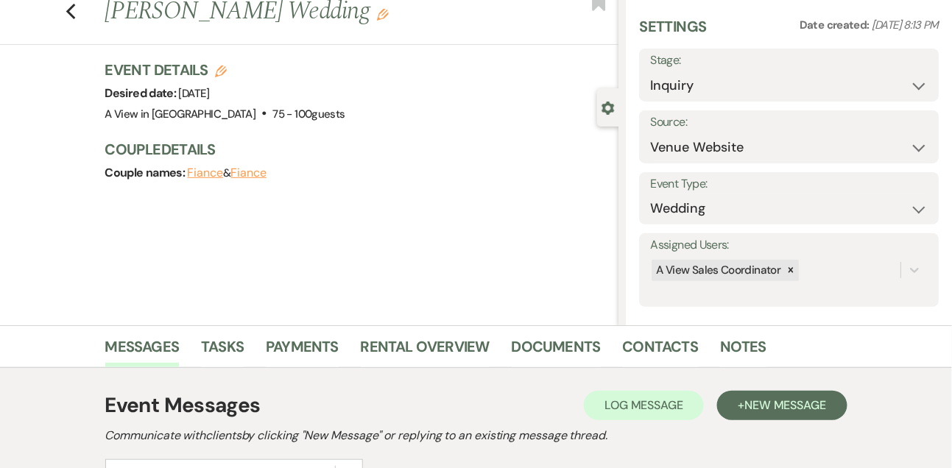
scroll to position [0, 0]
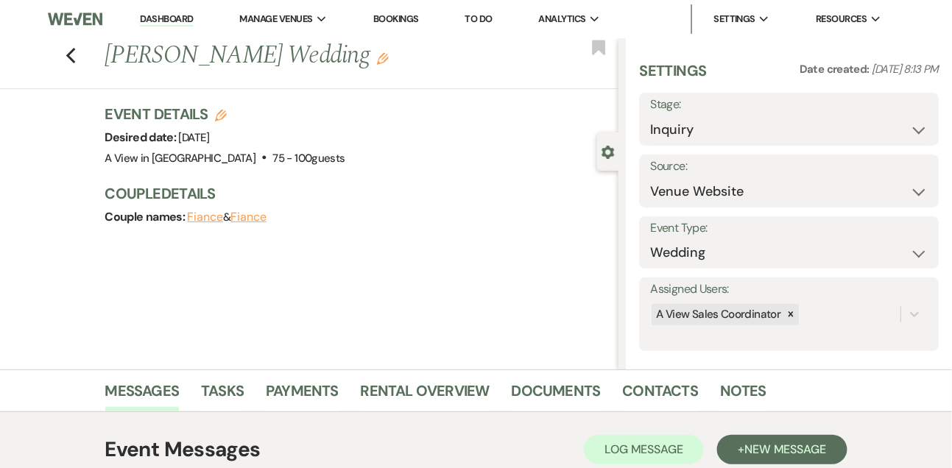
click at [188, 26] on link "Dashboard" at bounding box center [166, 20] width 53 height 14
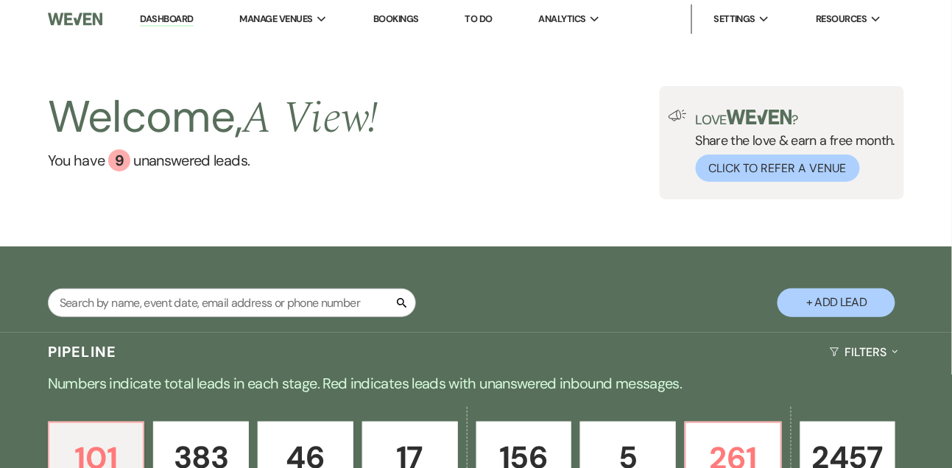
click at [486, 18] on link "To Do" at bounding box center [478, 19] width 27 height 13
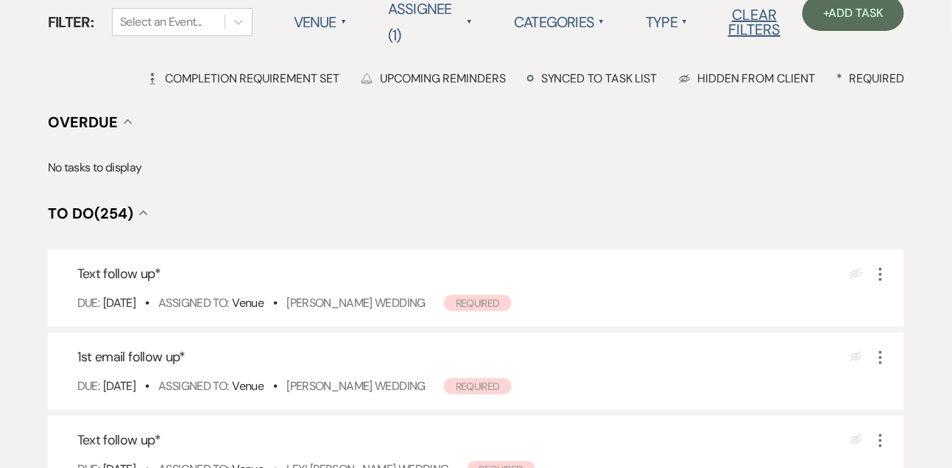
scroll to position [161, 0]
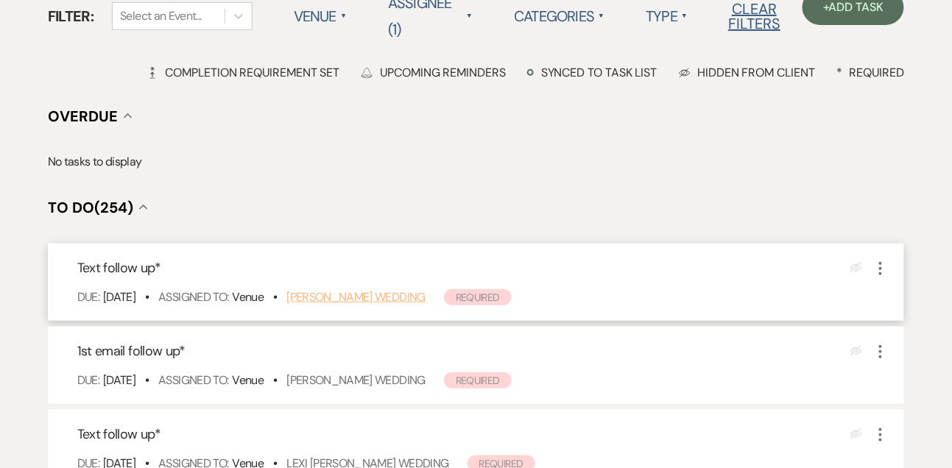
click at [347, 296] on link "Ryan Raabe's Wedding" at bounding box center [355, 296] width 139 height 15
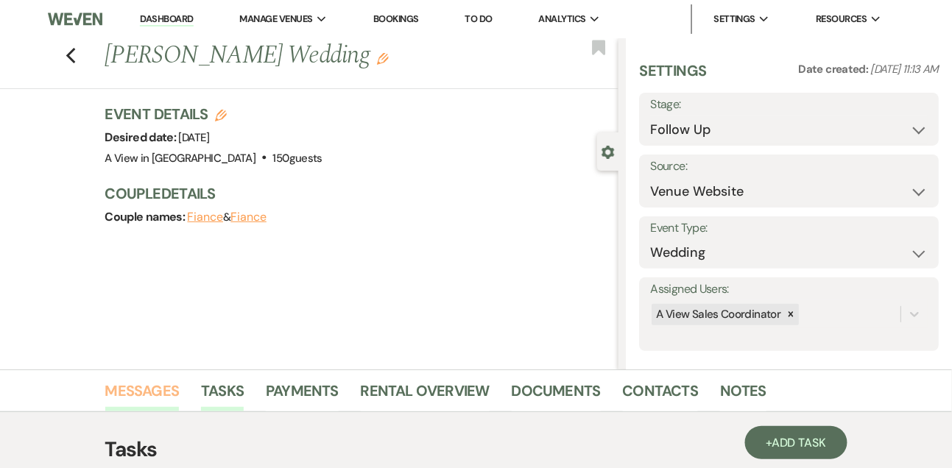
click at [149, 386] on link "Messages" at bounding box center [142, 395] width 74 height 32
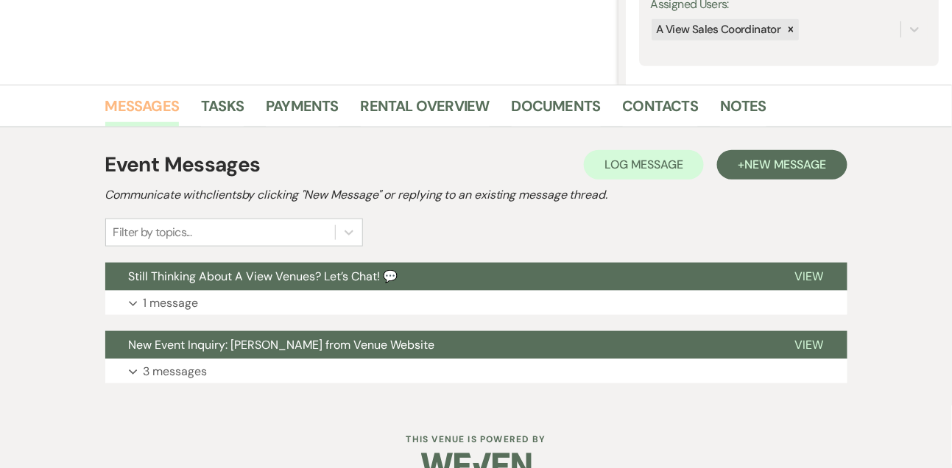
scroll to position [316, 0]
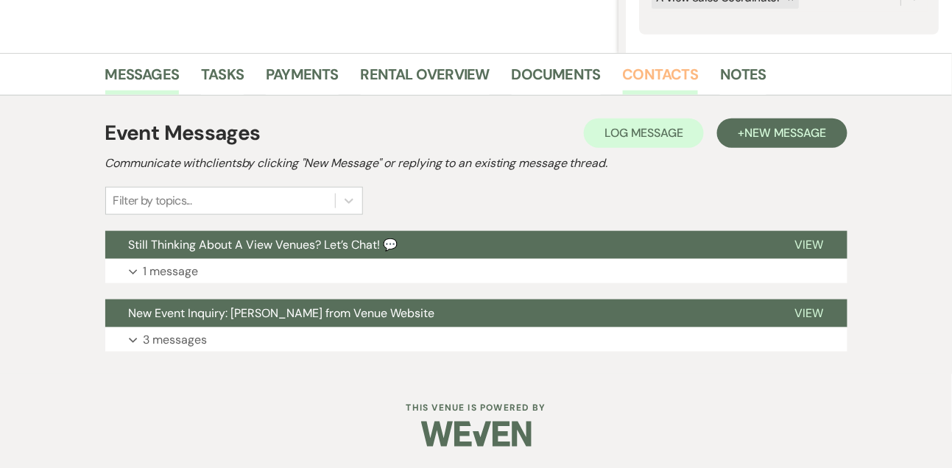
click at [643, 82] on link "Contacts" at bounding box center [661, 79] width 76 height 32
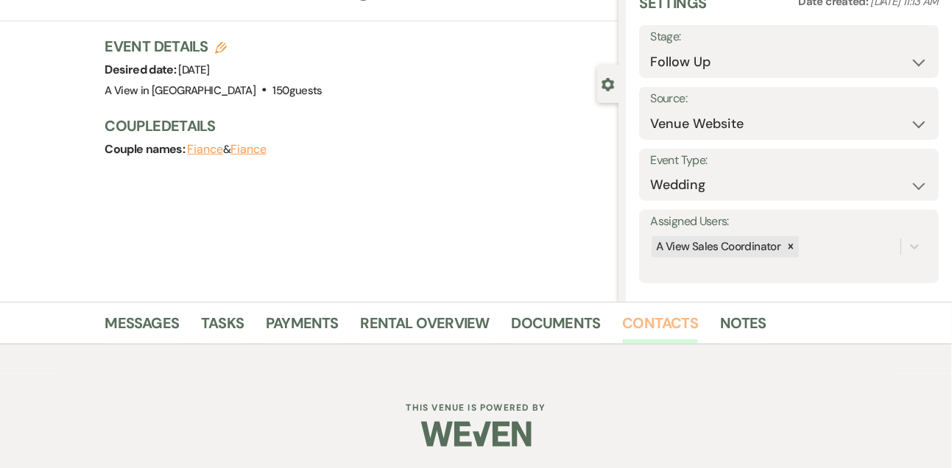
scroll to position [250, 0]
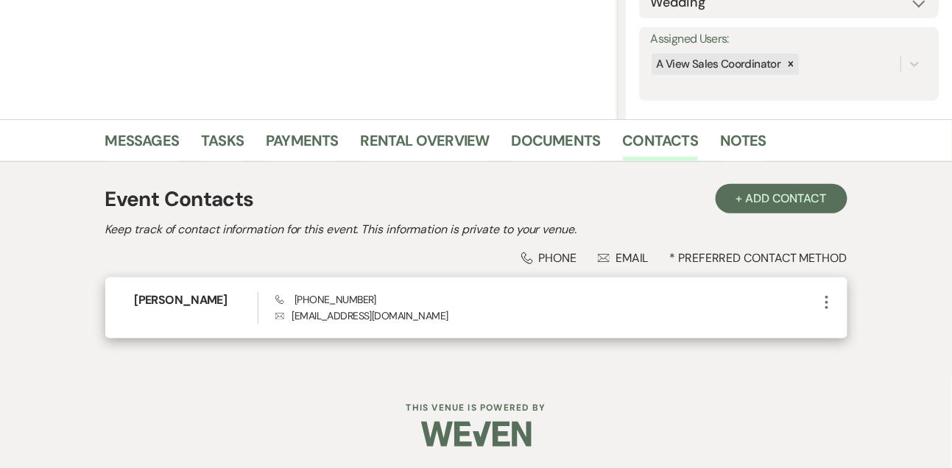
click at [333, 299] on span "Phone (402) 607-2315" at bounding box center [325, 299] width 101 height 13
copy span "(402) 607-2315"
click at [169, 308] on h6 "Ryan Raabe" at bounding box center [196, 300] width 123 height 16
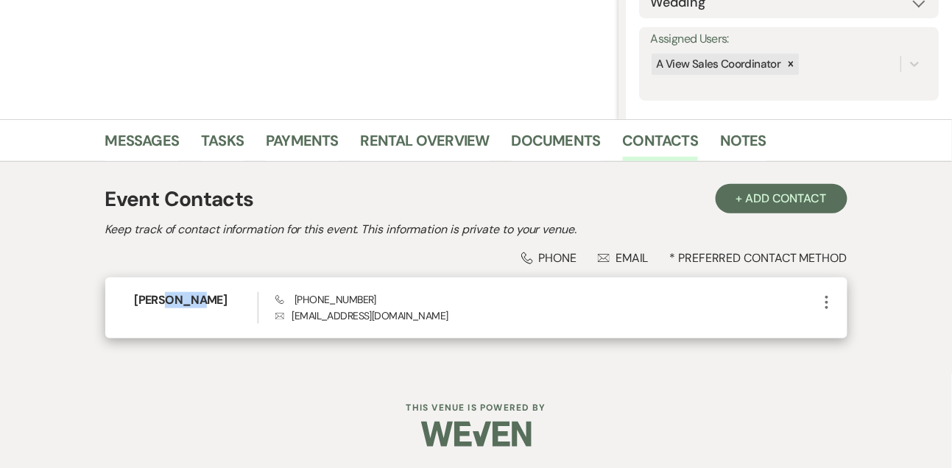
click at [169, 308] on h6 "Ryan Raabe" at bounding box center [196, 300] width 123 height 16
copy h6 "Ryan Raabe"
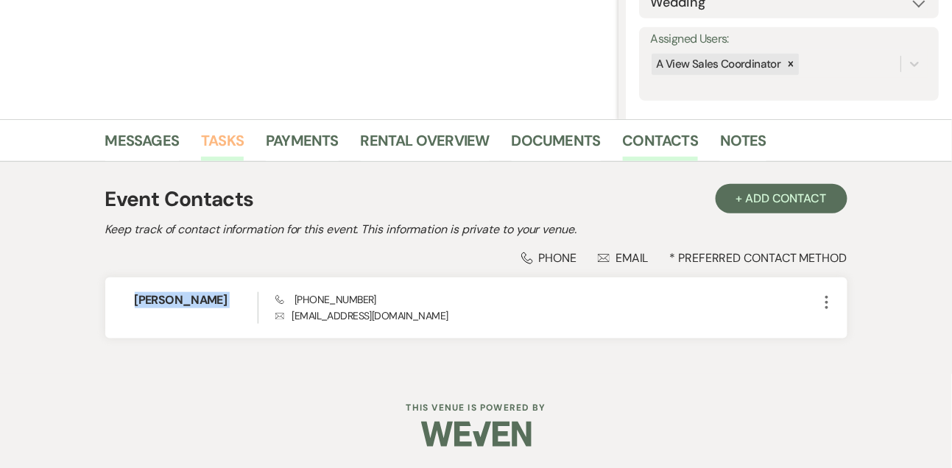
click at [222, 146] on link "Tasks" at bounding box center [222, 145] width 43 height 32
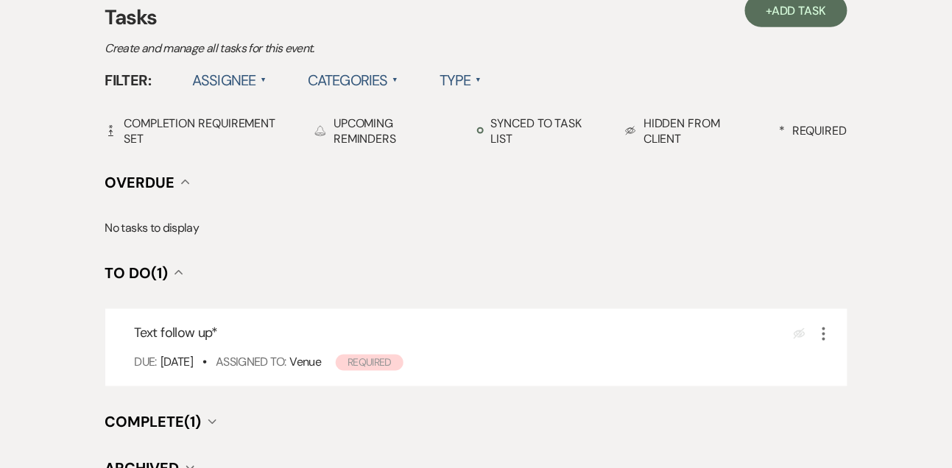
scroll to position [501, 0]
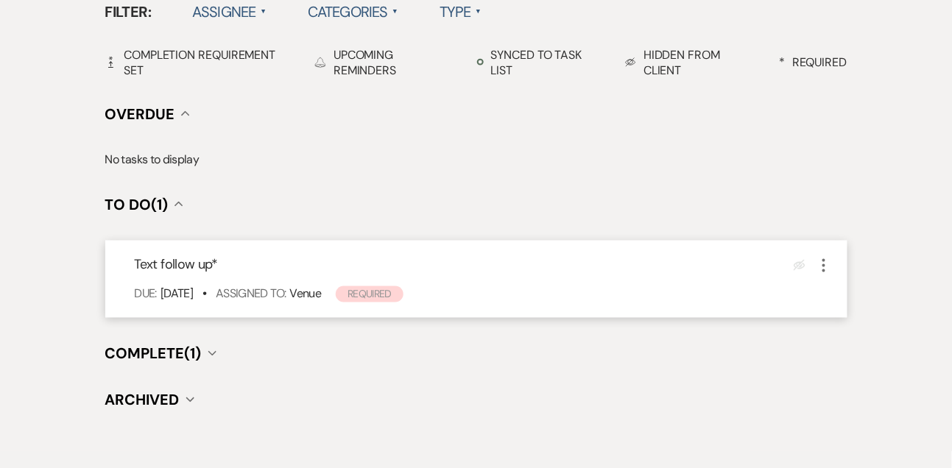
click at [830, 266] on icon "More" at bounding box center [824, 266] width 18 height 18
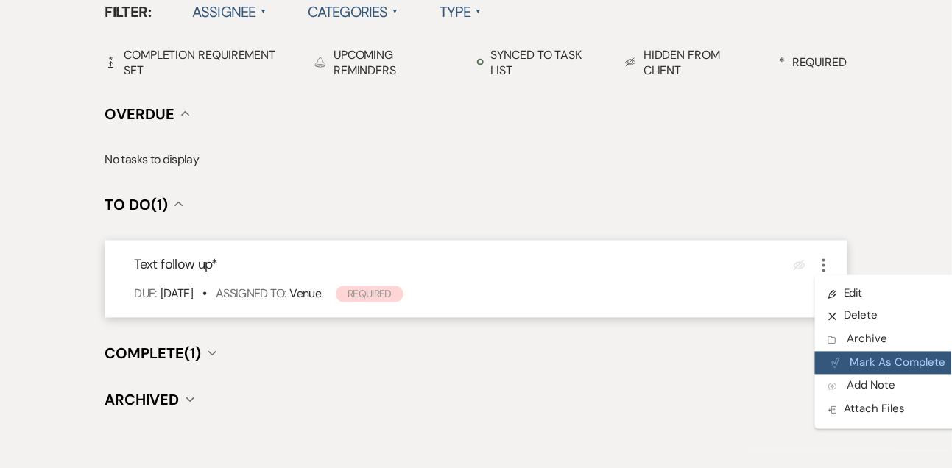
click at [840, 360] on button "Plan Portal Link Mark As Complete" at bounding box center [887, 364] width 144 height 24
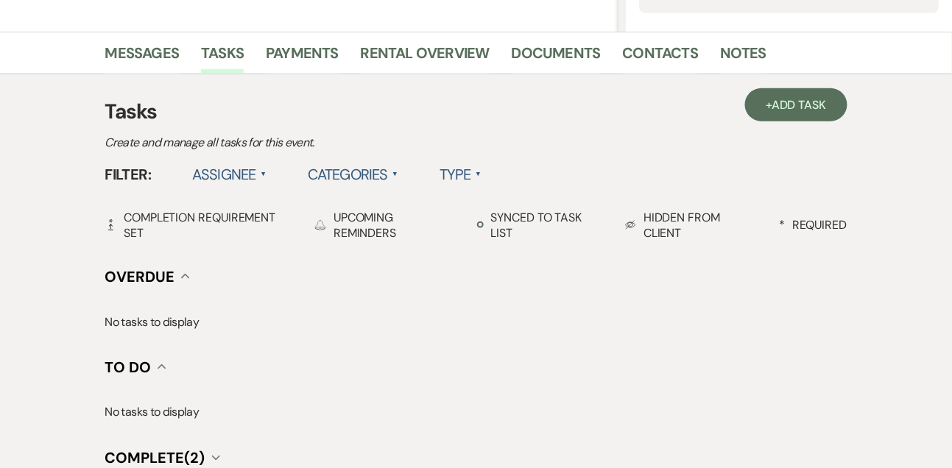
scroll to position [326, 0]
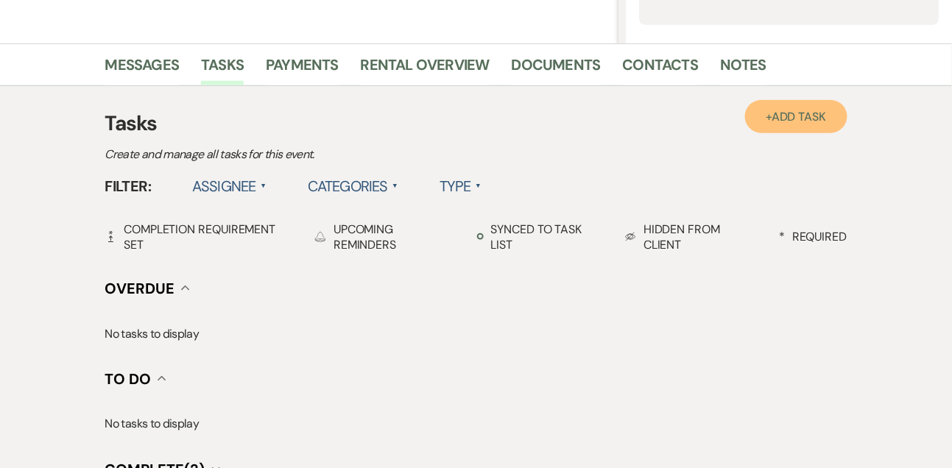
click at [799, 122] on span "Add Task" at bounding box center [798, 116] width 54 height 15
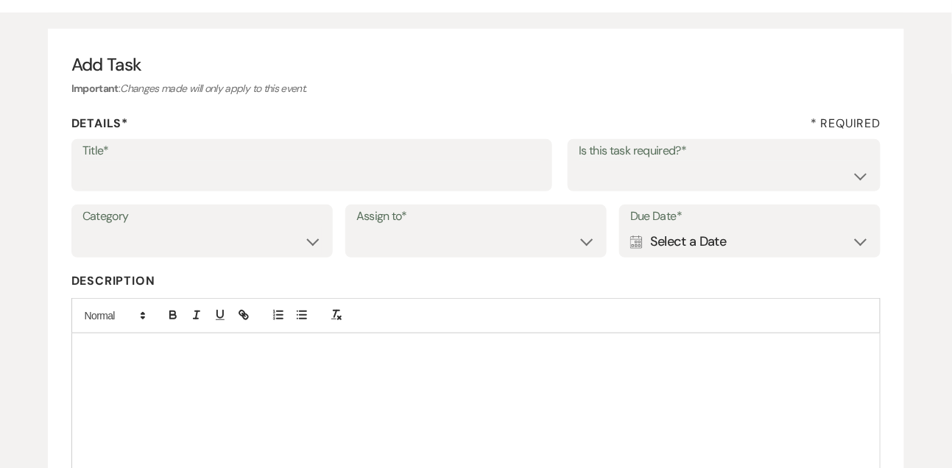
scroll to position [108, 0]
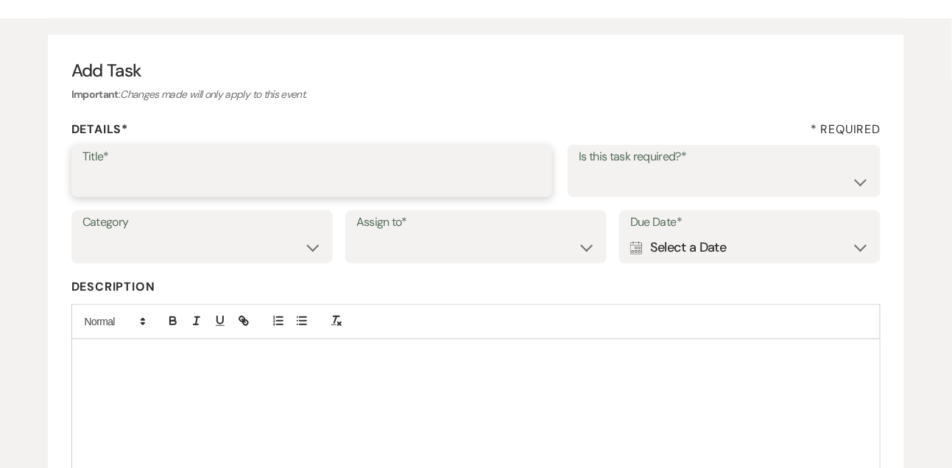
click at [484, 186] on input "Title*" at bounding box center [311, 181] width 459 height 29
type input "Final email"
click at [732, 177] on select "Yes No" at bounding box center [724, 181] width 291 height 29
select select "true"
click at [196, 252] on select "Venue Vendors Guests Details Finalize & Share" at bounding box center [201, 247] width 239 height 29
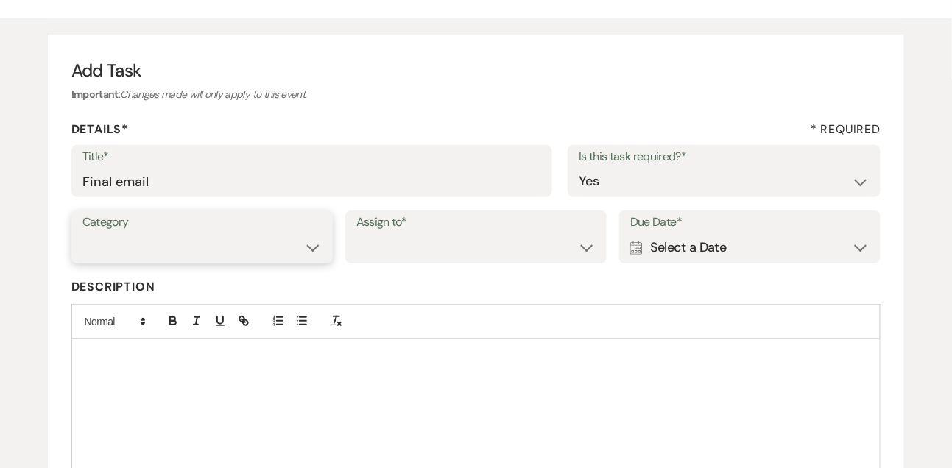
select select "31"
click at [434, 249] on select "Venue Client" at bounding box center [475, 247] width 239 height 29
select select "venueHost"
click at [698, 245] on div "Calendar Select a Date Expand" at bounding box center [749, 247] width 239 height 29
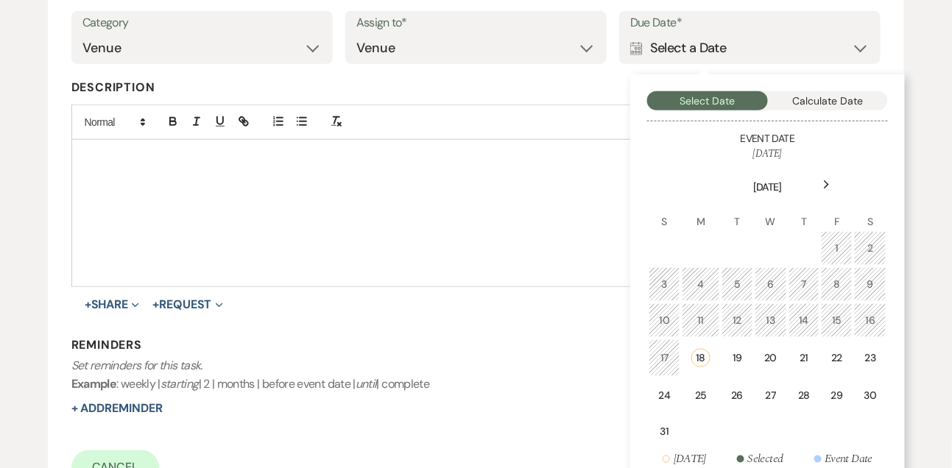
scroll to position [422, 0]
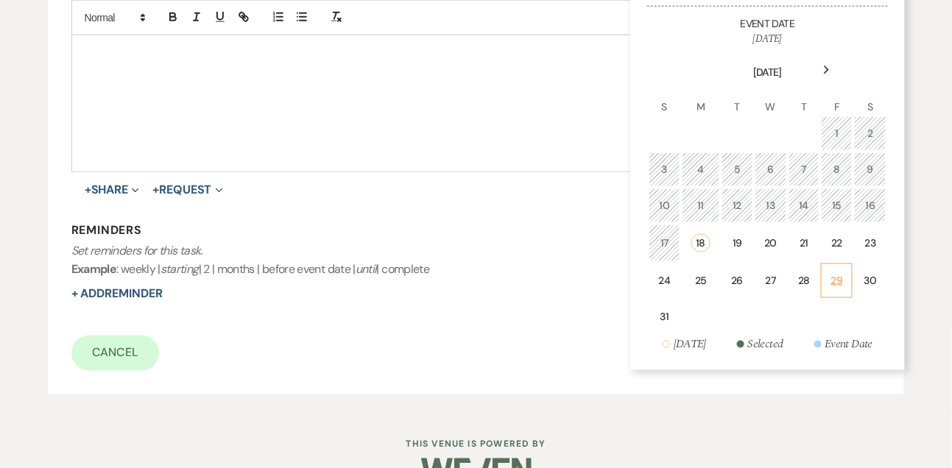
click at [833, 281] on div "29" at bounding box center [836, 280] width 13 height 15
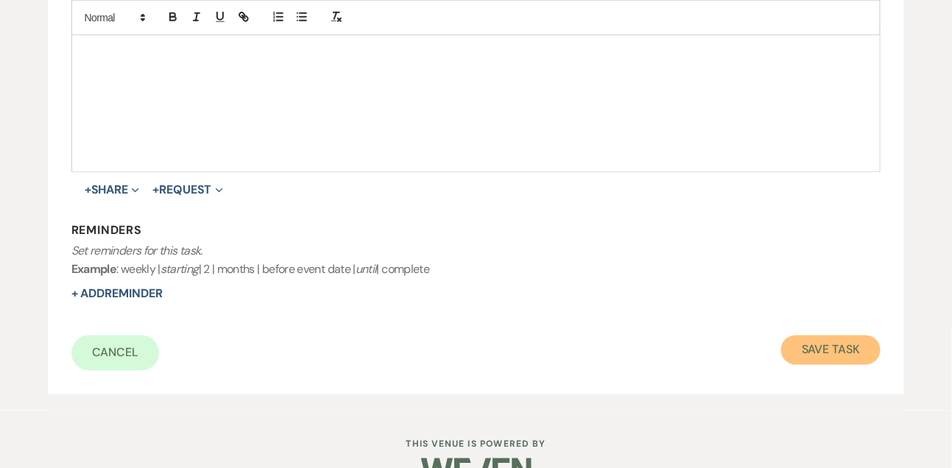
click at [816, 354] on button "Save Task" at bounding box center [830, 350] width 99 height 29
select select "9"
select select "5"
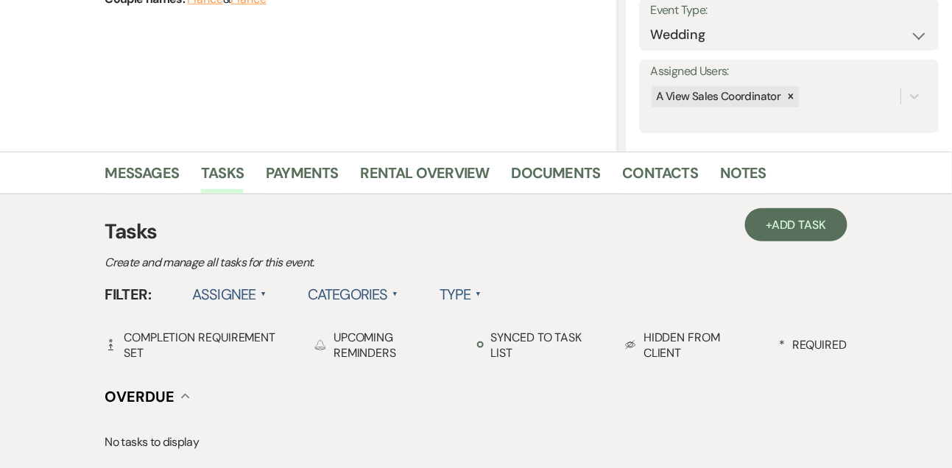
scroll to position [69, 0]
